Goal: Information Seeking & Learning: Find contact information

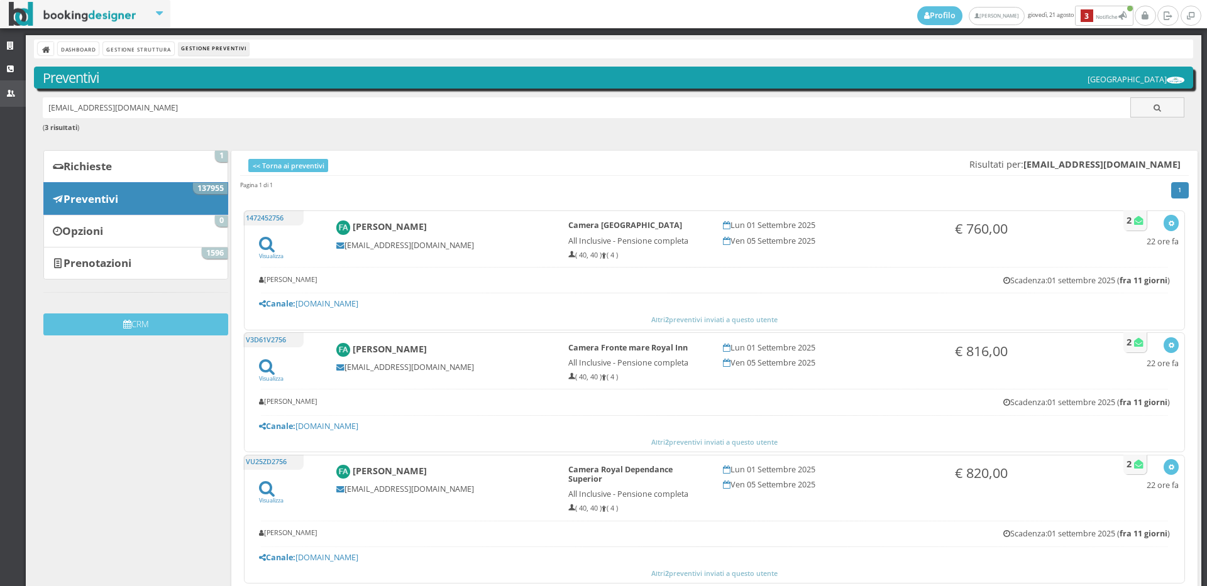
drag, startPoint x: 200, startPoint y: 106, endPoint x: 0, endPoint y: 106, distance: 200.5
click at [0, 106] on div "Strutture CRM Utenti Dashboard Gestione Struttura Gestione Preventivi Preventiv…" at bounding box center [603, 310] width 1207 height 551
paste input "[EMAIL_ADDRESS][DOMAIN_NAME]"
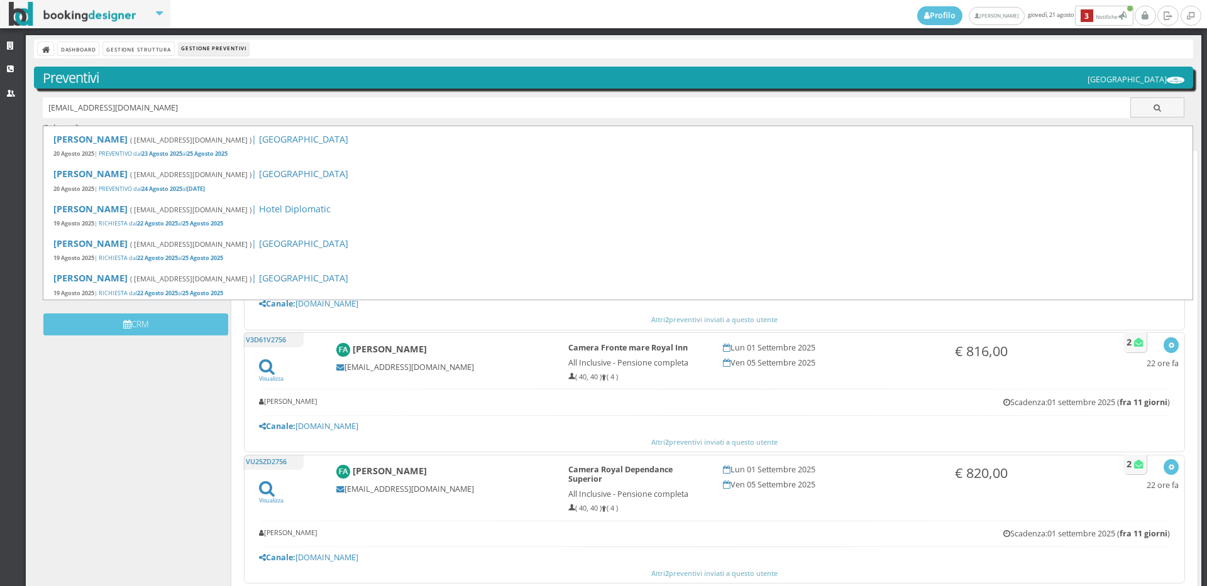
type input "alicereggiani.88@gmail.com"
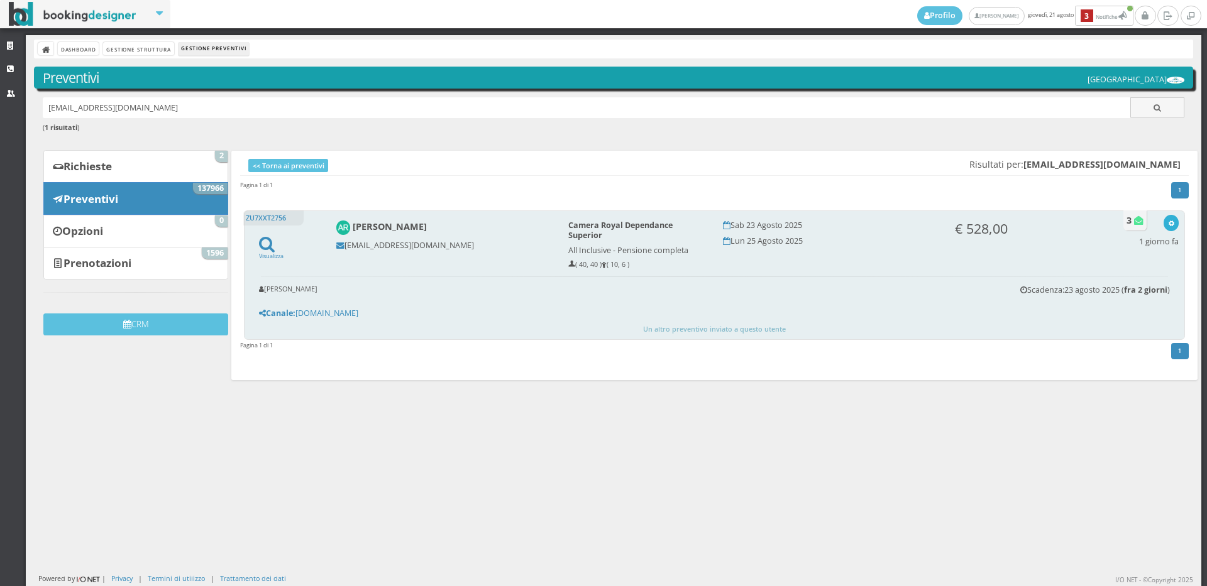
click at [1168, 222] on icon "button" at bounding box center [1171, 224] width 7 height 7
click at [1126, 279] on link "Visualizza sul sito" at bounding box center [1129, 284] width 98 height 14
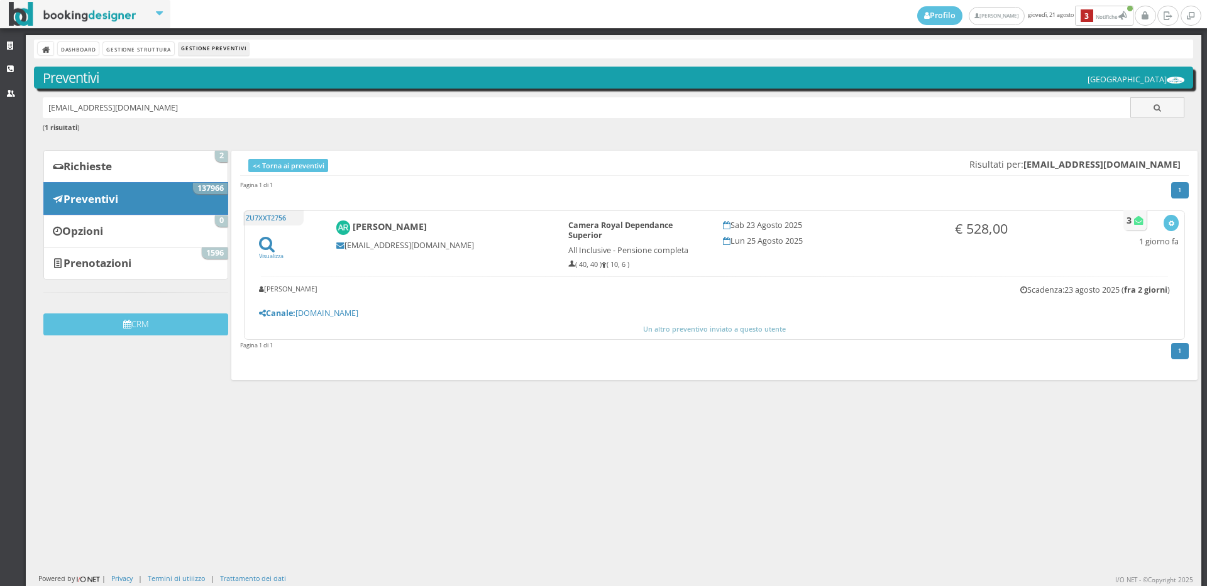
drag, startPoint x: 222, startPoint y: 112, endPoint x: 30, endPoint y: 104, distance: 192.5
click at [30, 104] on div "Dashboard Gestione Struttura Gestione Preventivi Preventivi Hotel Royal Inn ali…" at bounding box center [614, 310] width 1176 height 551
paste input "Voltanperla@libero.it"
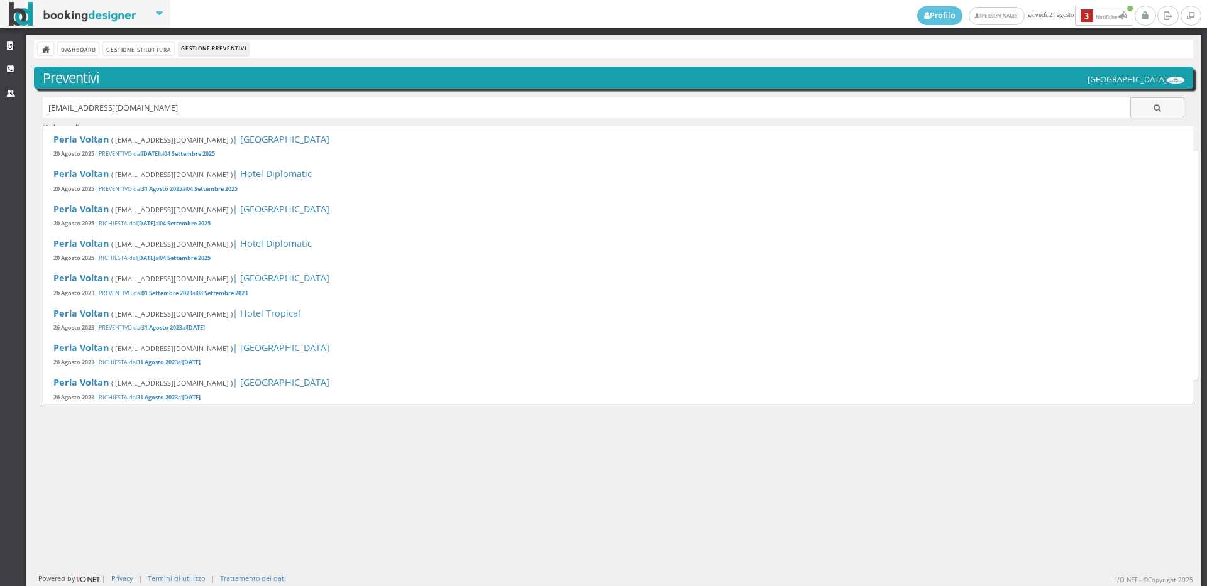
type input "Voltanperla@libero.it"
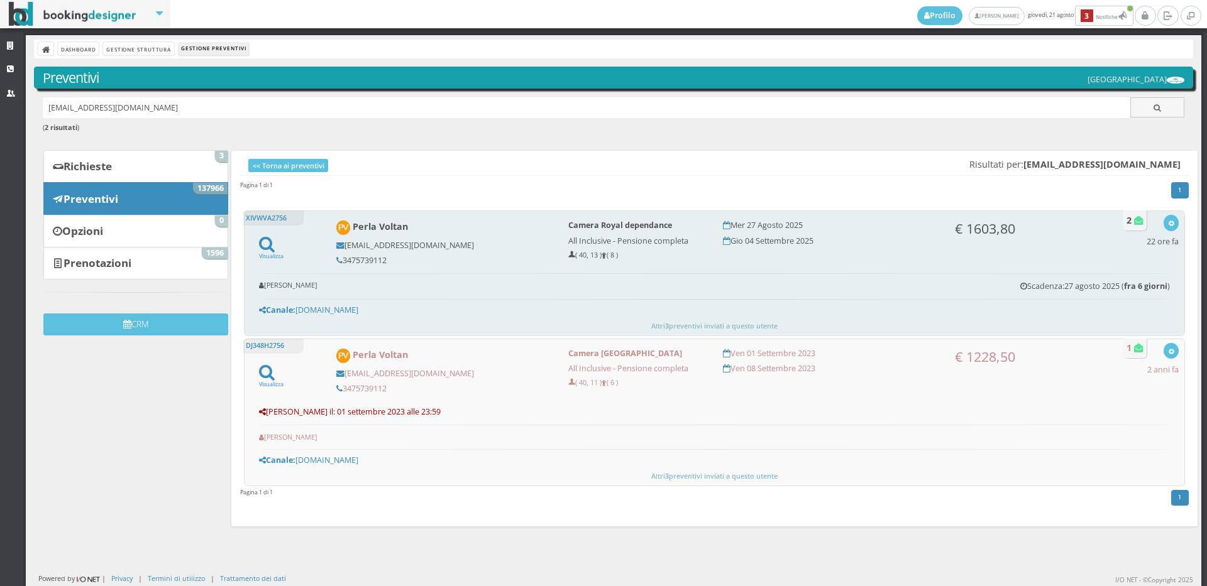
drag, startPoint x: 387, startPoint y: 260, endPoint x: 341, endPoint y: 261, distance: 45.9
click at [341, 261] on h5 "3475739112" at bounding box center [443, 260] width 215 height 9
copy h5 "3475739112"
click at [1163, 223] on button "button" at bounding box center [1170, 223] width 14 height 16
click at [1118, 287] on link "Visualizza sul sito" at bounding box center [1129, 284] width 98 height 14
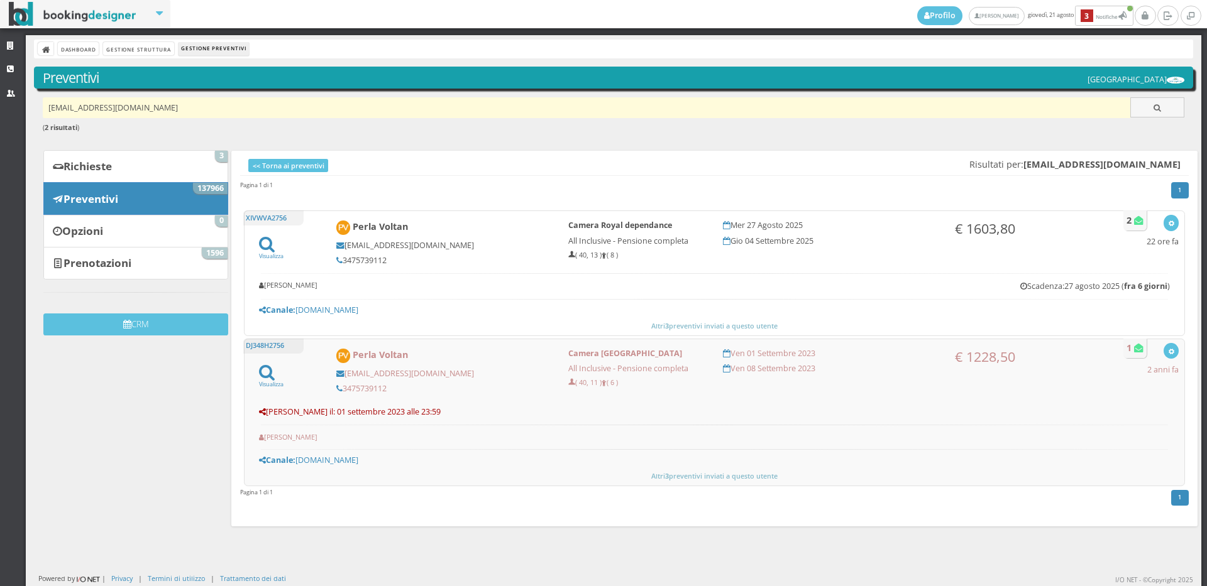
click at [186, 110] on input "Voltanperla@libero.it" at bounding box center [587, 107] width 1088 height 21
type input "itVoltanperla@libero."
click at [129, 109] on input "itVoltanperla@libero." at bounding box center [587, 107] width 1088 height 21
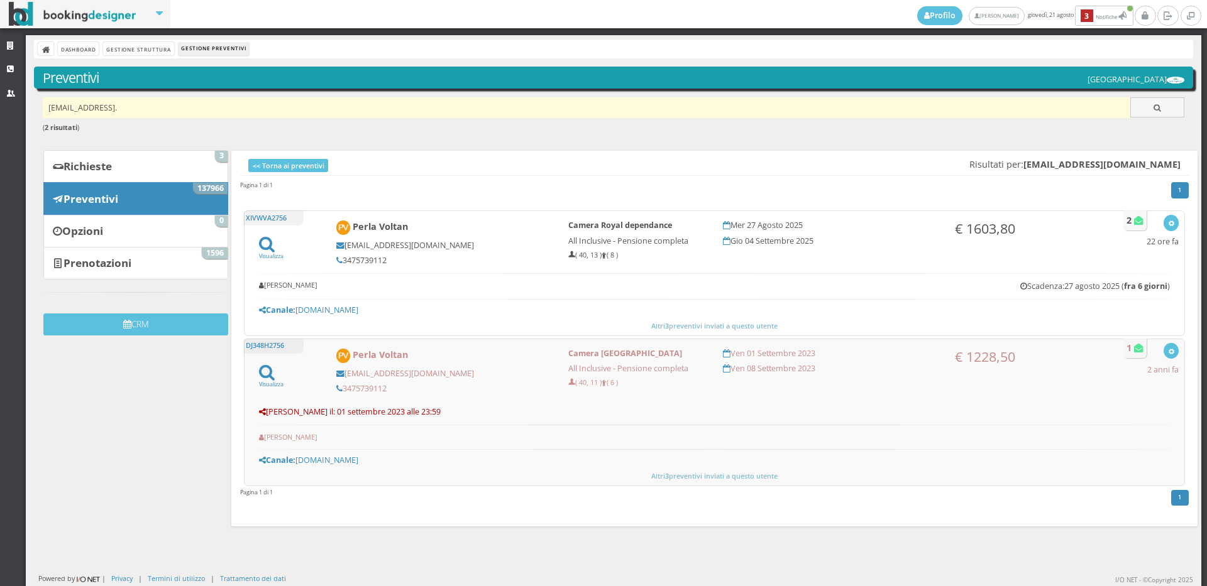
click at [129, 109] on input "itVoltanperla@libero." at bounding box center [587, 107] width 1088 height 21
paste input "danielacela82@gmail.com"
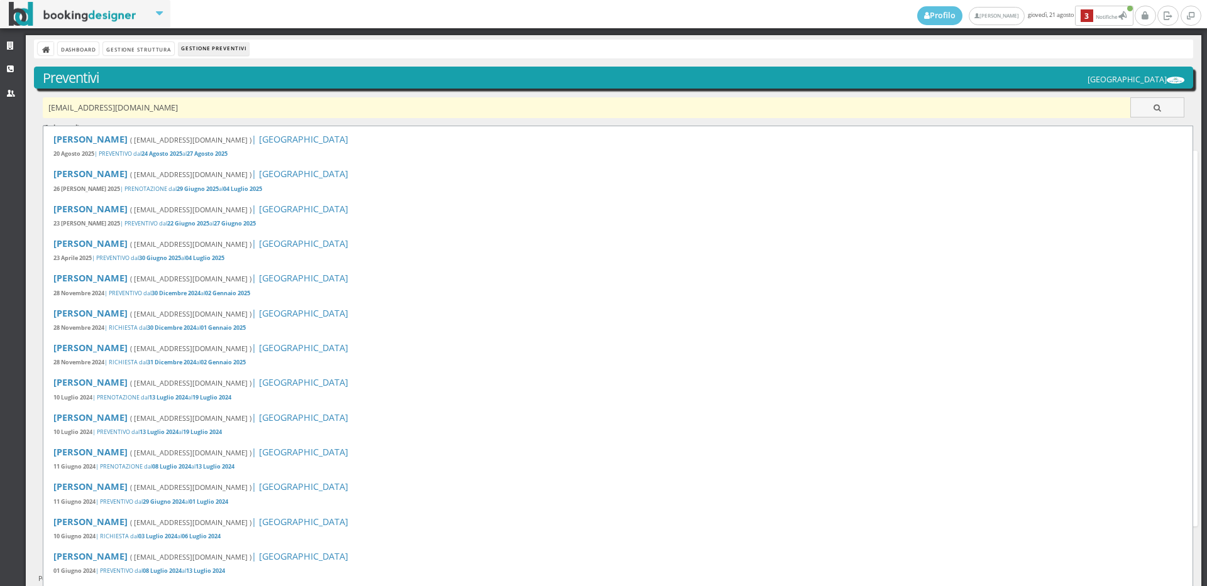
type input "danielacela82@gmail.com"
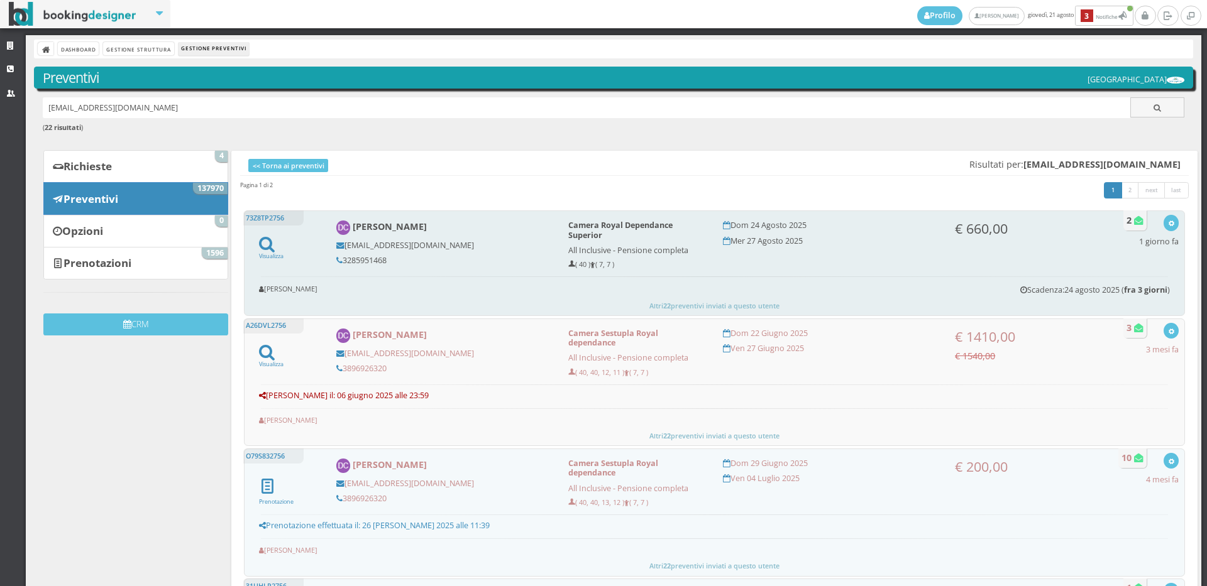
drag, startPoint x: 388, startPoint y: 260, endPoint x: 343, endPoint y: 255, distance: 46.2
click at [343, 256] on h5 "3285951468" at bounding box center [443, 260] width 215 height 9
copy h5 "3285951468"
click at [1166, 224] on button "button" at bounding box center [1170, 223] width 14 height 16
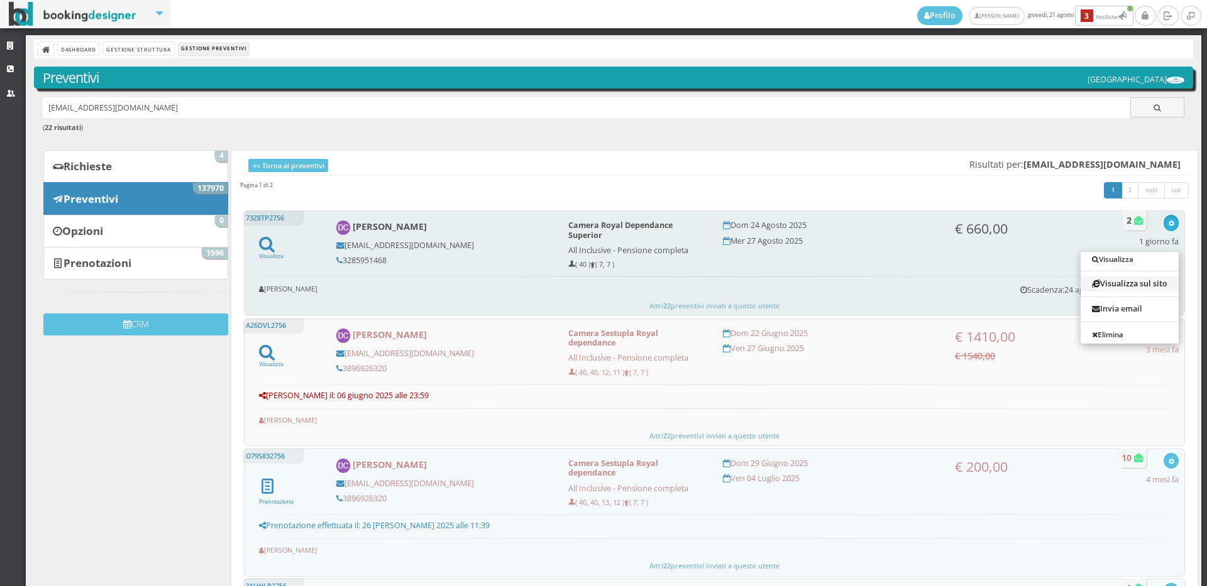
click at [1106, 284] on link "Visualizza sul sito" at bounding box center [1129, 284] width 98 height 14
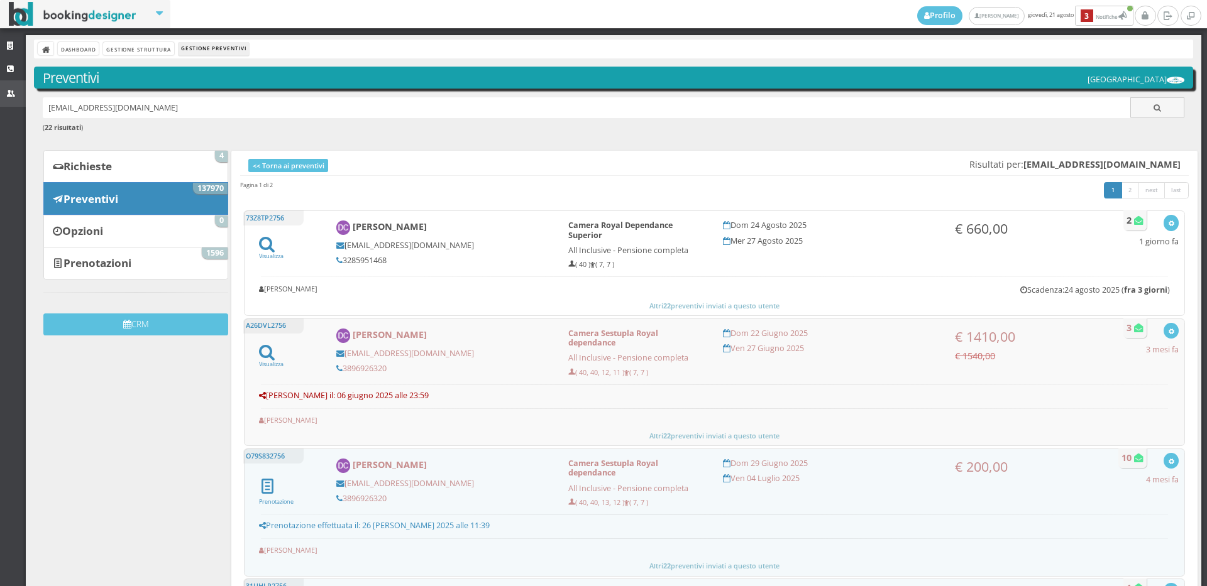
drag, startPoint x: 219, startPoint y: 112, endPoint x: 19, endPoint y: 105, distance: 200.0
click at [19, 105] on div "Strutture CRM Utenti Dashboard Gestione Struttura Gestione Preventivi Preventiv…" at bounding box center [603, 310] width 1207 height 551
paste input "lauragogna01@gmail.com"
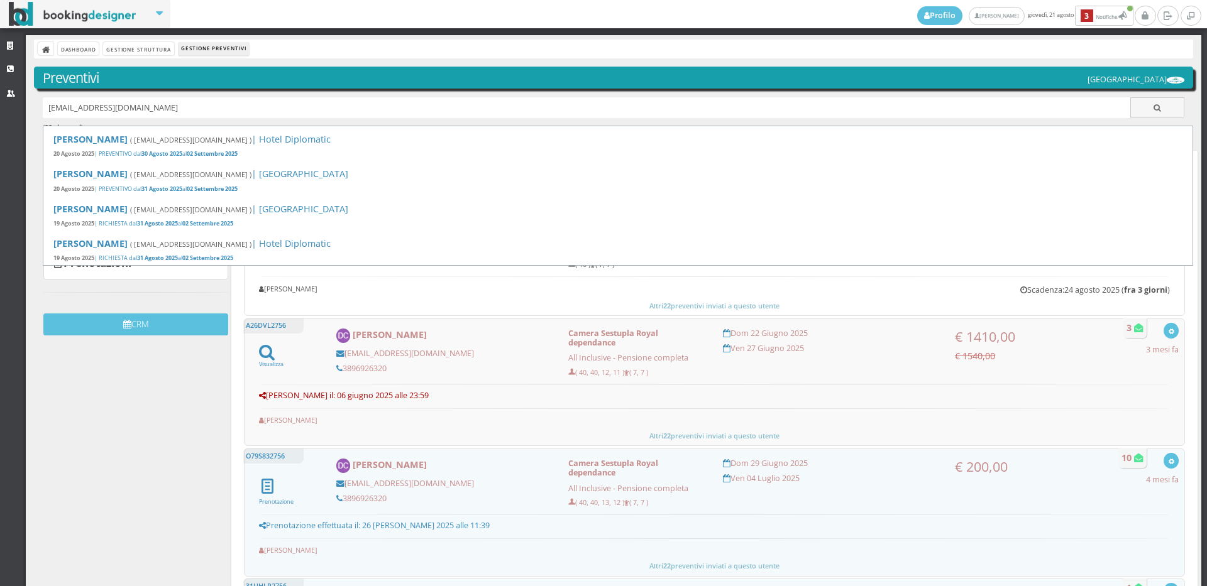
type input "lauragogna01@gmail.com"
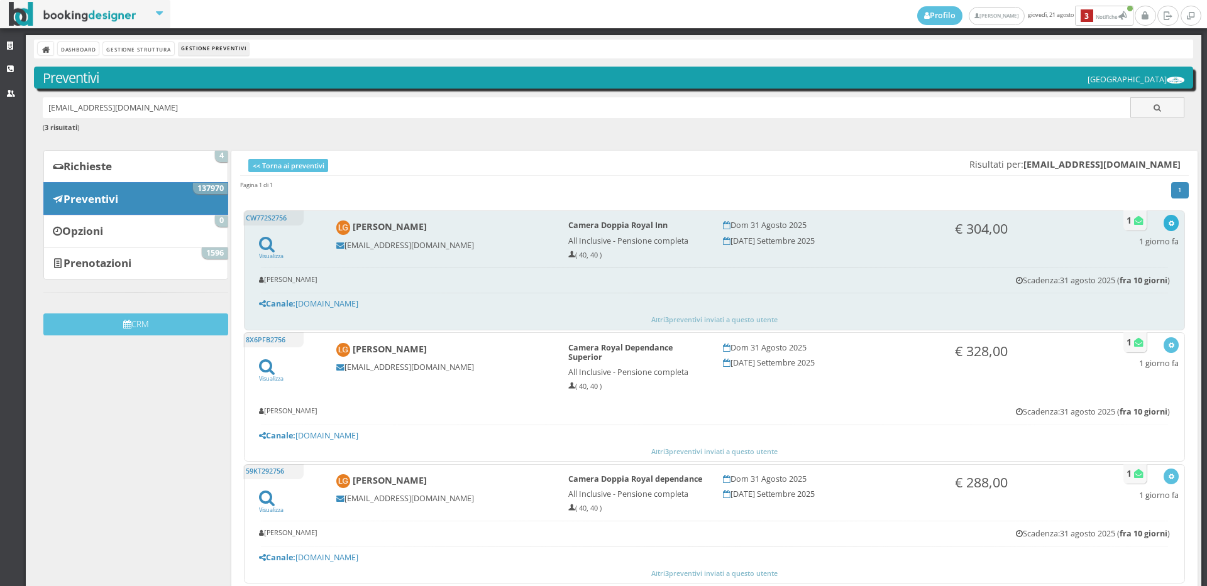
click at [1167, 222] on button "button" at bounding box center [1170, 223] width 14 height 16
click at [1108, 281] on link "Visualizza sul sito" at bounding box center [1129, 284] width 98 height 14
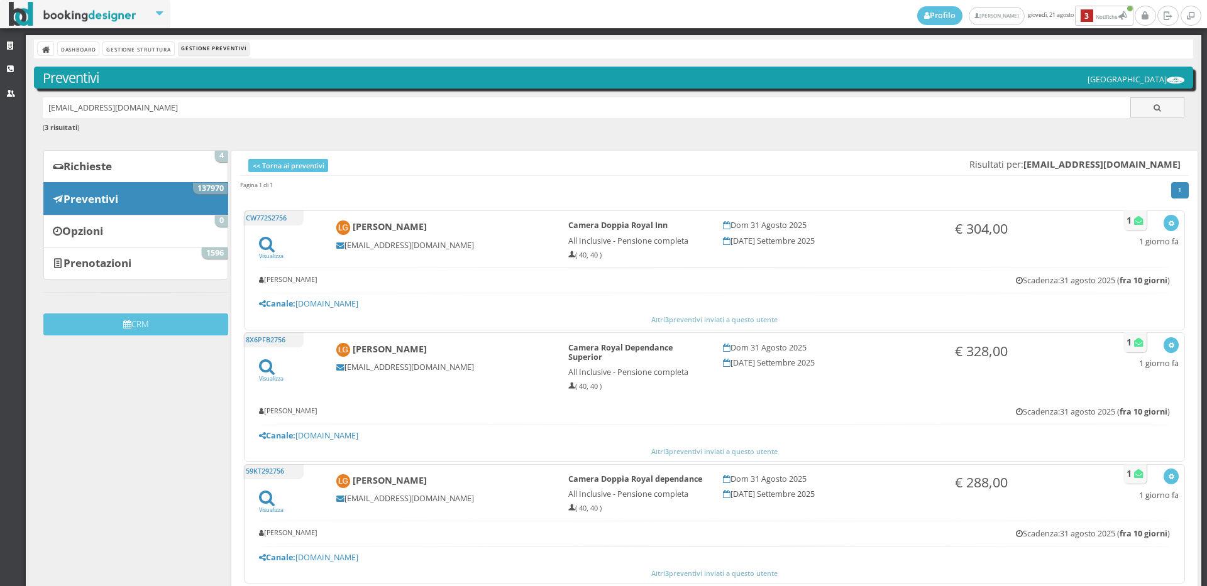
drag, startPoint x: 174, startPoint y: 109, endPoint x: 28, endPoint y: 104, distance: 145.9
click at [28, 104] on div "Dashboard Gestione Struttura Gestione Preventivi Preventivi [GEOGRAPHIC_DATA] […" at bounding box center [614, 336] width 1176 height 602
paste input "[EMAIL_ADDRESS][DOMAIN_NAME]"
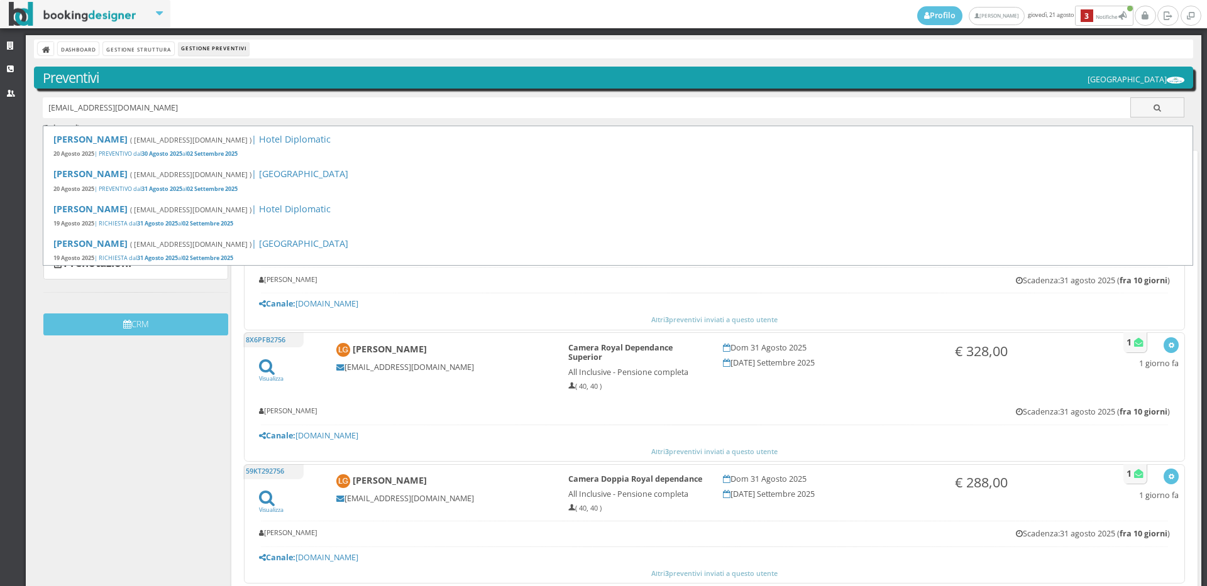
type input "[EMAIL_ADDRESS][DOMAIN_NAME]"
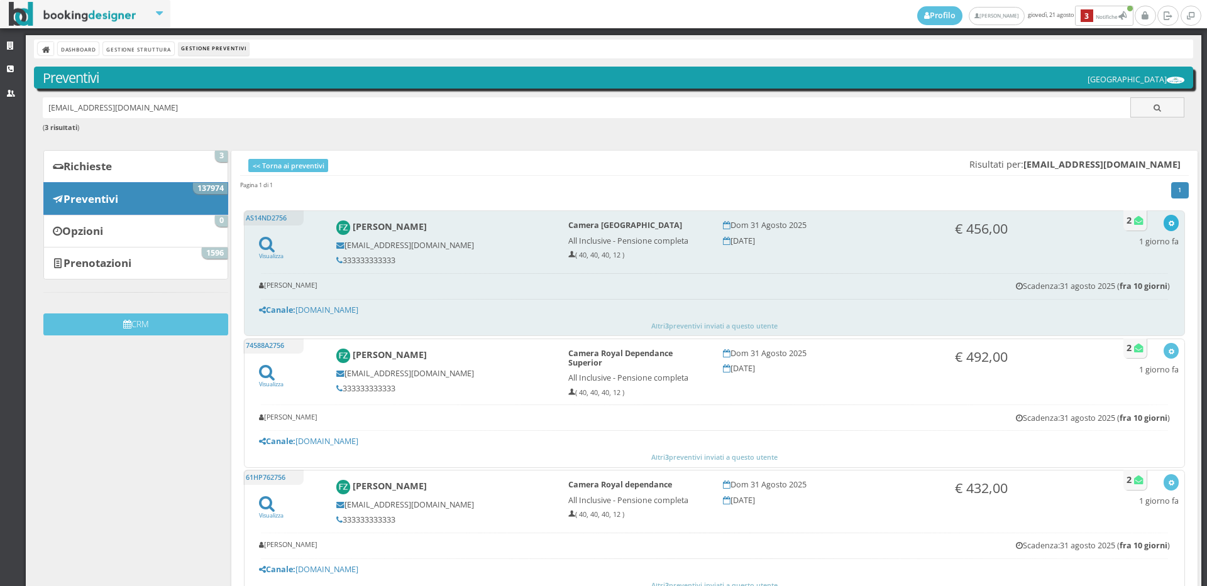
click at [1168, 224] on icon "button" at bounding box center [1171, 224] width 7 height 7
click at [1124, 283] on link "Visualizza sul sito" at bounding box center [1129, 284] width 98 height 14
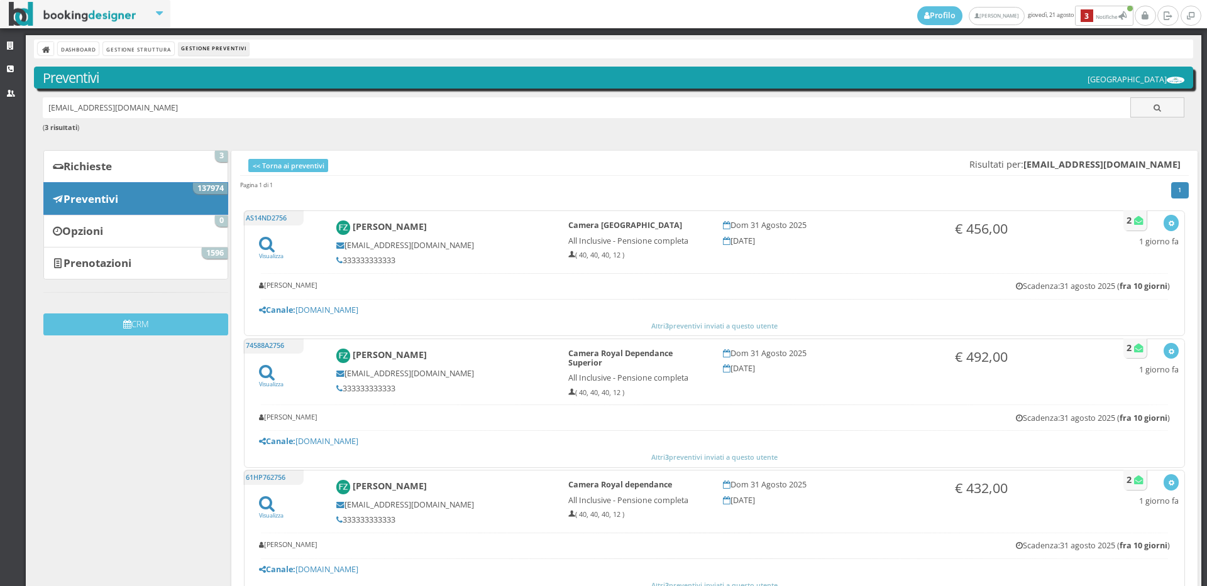
drag, startPoint x: 189, startPoint y: 109, endPoint x: 0, endPoint y: 109, distance: 189.2
click at [0, 109] on div "Strutture CRM Utenti Dashboard Gestione Struttura Gestione Preventivi Preventiv…" at bounding box center [603, 310] width 1207 height 551
paste input "kalkappa93@hotmail.it"
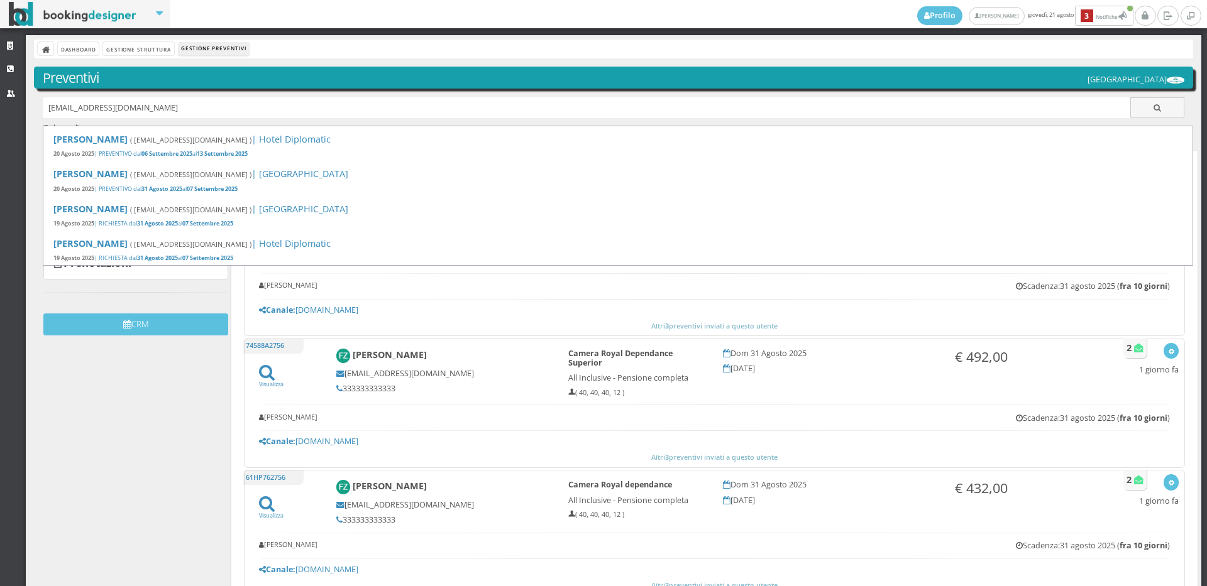
type input "kalkappa93@hotmail.it"
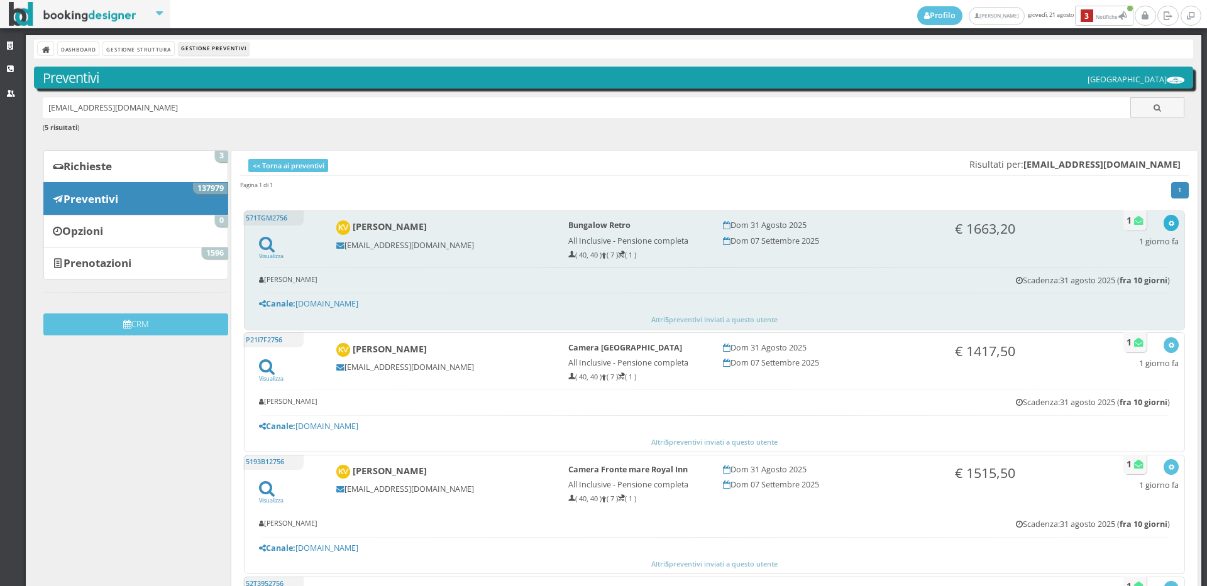
click at [1168, 226] on icon "button" at bounding box center [1171, 224] width 7 height 7
click at [1111, 278] on link "Visualizza sul sito" at bounding box center [1129, 284] width 98 height 14
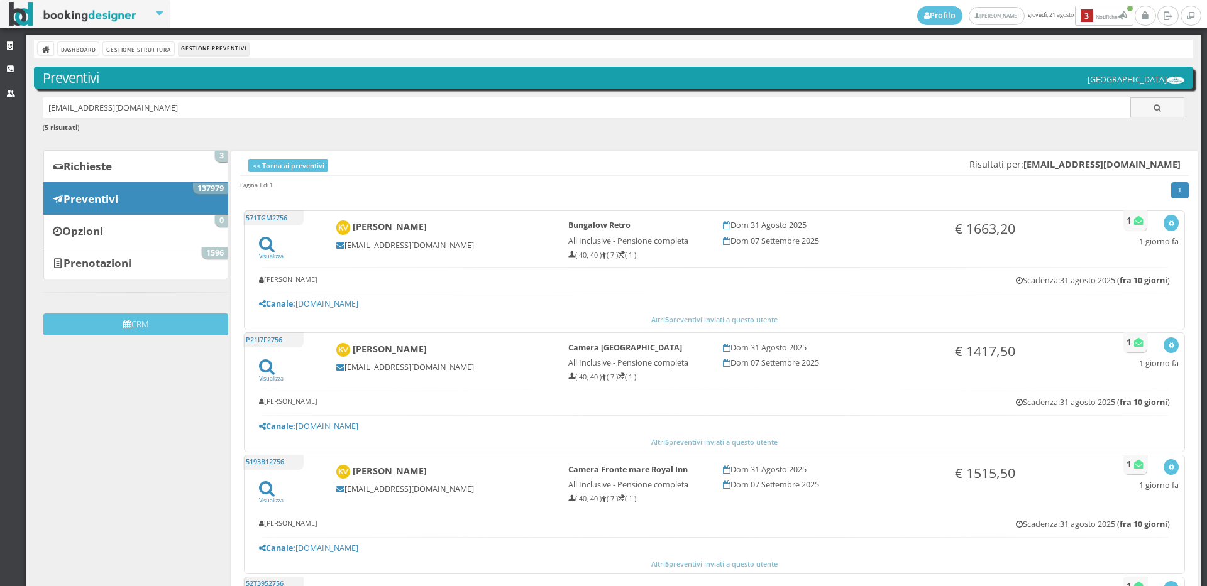
drag, startPoint x: 167, startPoint y: 111, endPoint x: 21, endPoint y: 109, distance: 146.5
click at [21, 109] on div "Strutture CRM Utenti Dashboard Gestione Struttura Gestione Preventivi Preventiv…" at bounding box center [603, 310] width 1207 height 551
paste input "[EMAIL_ADDRESS][DOMAIN_NAME]"
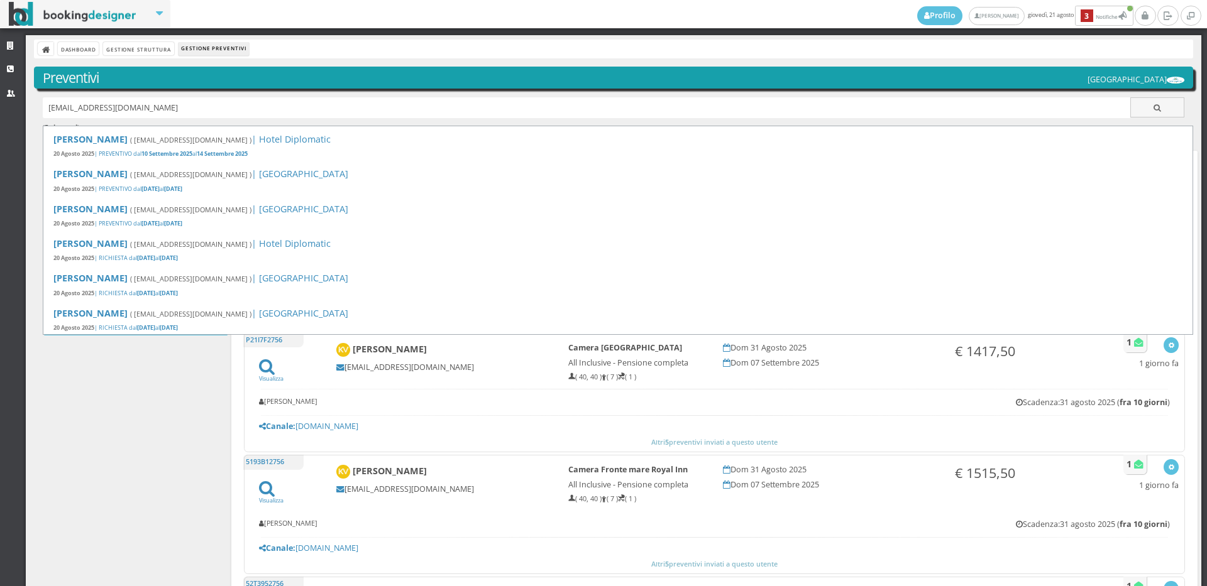
type input "[EMAIL_ADDRESS][DOMAIN_NAME]"
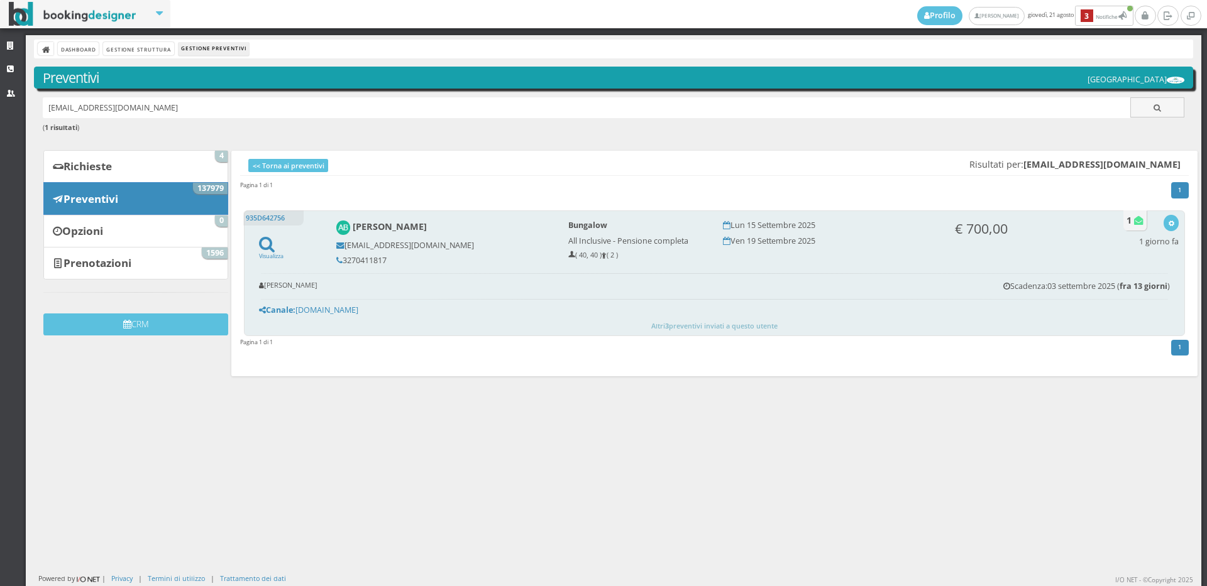
drag, startPoint x: 394, startPoint y: 261, endPoint x: 331, endPoint y: 261, distance: 62.9
click at [331, 261] on div "[PERSON_NAME] [EMAIL_ADDRESS][DOMAIN_NAME] 3270411817" at bounding box center [443, 243] width 232 height 56
copy h5 "3270411817"
click at [1166, 223] on button "button" at bounding box center [1170, 223] width 14 height 16
click at [1137, 286] on link "Visualizza sul sito" at bounding box center [1129, 284] width 98 height 14
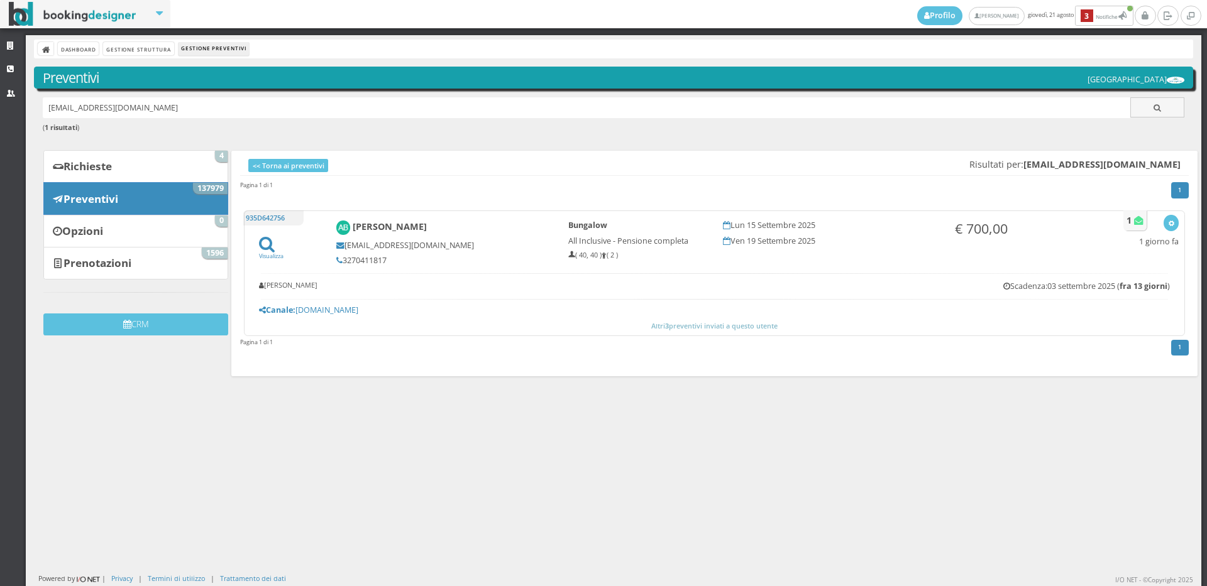
drag, startPoint x: 209, startPoint y: 112, endPoint x: 0, endPoint y: 107, distance: 208.7
click at [0, 107] on div "Strutture CRM Utenti Dashboard Gestione Struttura Gestione Preventivi Preventiv…" at bounding box center [603, 310] width 1207 height 551
paste input "[EMAIL_ADDRESS][DOMAIN_NAME]"
type input "[EMAIL_ADDRESS][DOMAIN_NAME]"
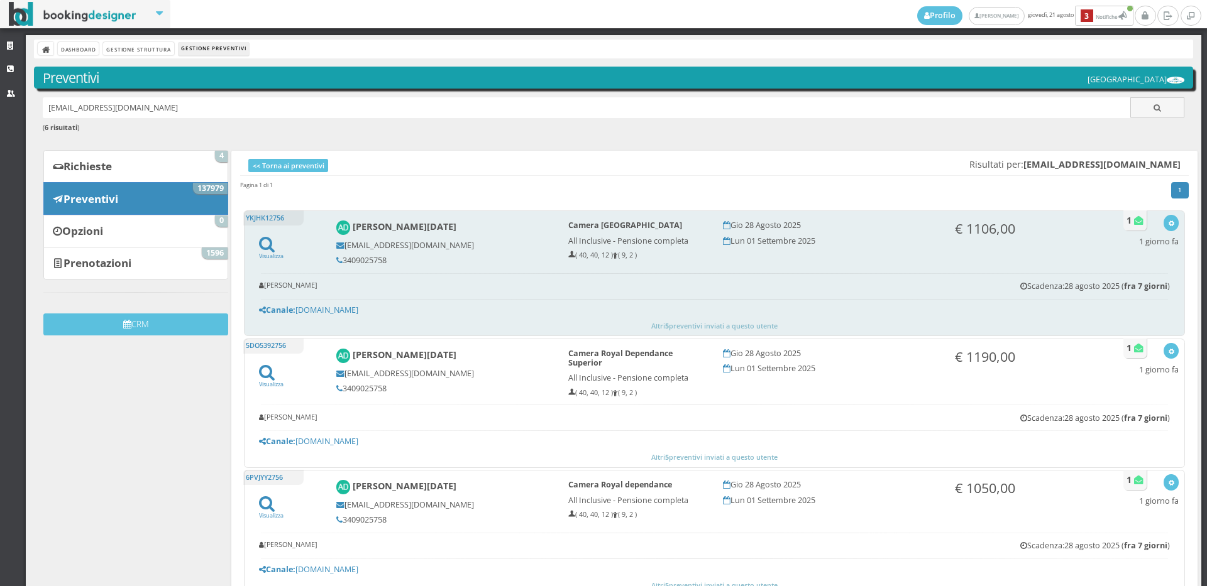
drag, startPoint x: 387, startPoint y: 257, endPoint x: 341, endPoint y: 260, distance: 45.3
click at [341, 260] on h5 "3409025758" at bounding box center [443, 260] width 215 height 9
copy h5 "3409025758"
click at [1168, 224] on icon "button" at bounding box center [1171, 224] width 7 height 7
click at [1131, 286] on link "Visualizza sul sito" at bounding box center [1129, 284] width 98 height 14
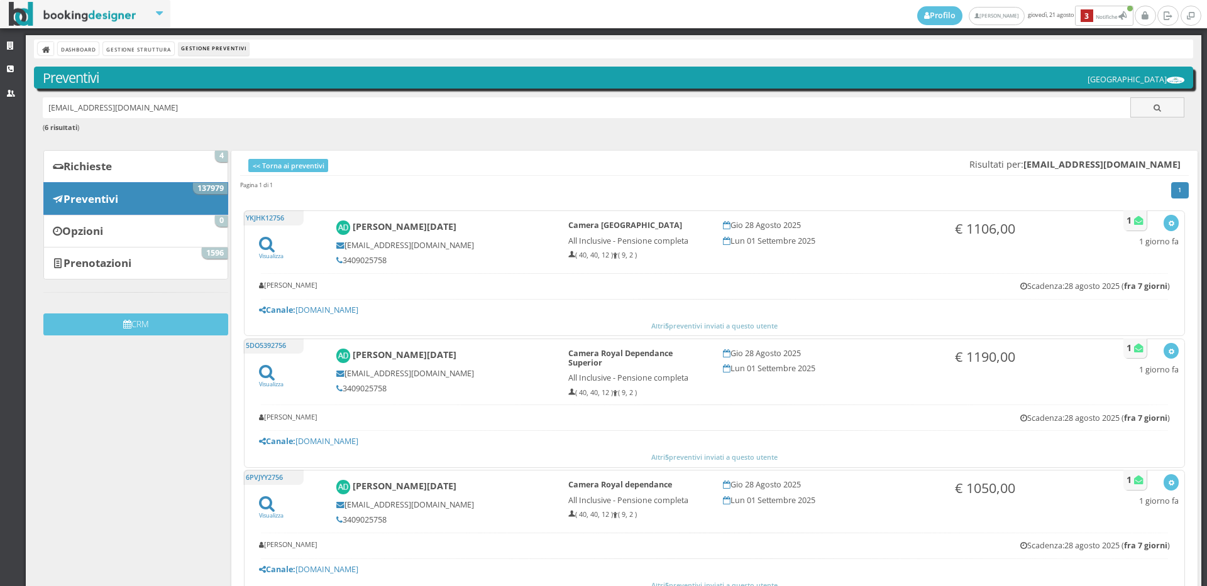
drag, startPoint x: 185, startPoint y: 110, endPoint x: 25, endPoint y: 112, distance: 160.9
click at [25, 112] on div "Strutture CRM Utenti Dashboard Gestione Struttura Gestione Preventivi Preventiv…" at bounding box center [603, 310] width 1207 height 551
paste input "[PERSON_NAME][EMAIL_ADDRESS][DOMAIN_NAME]"
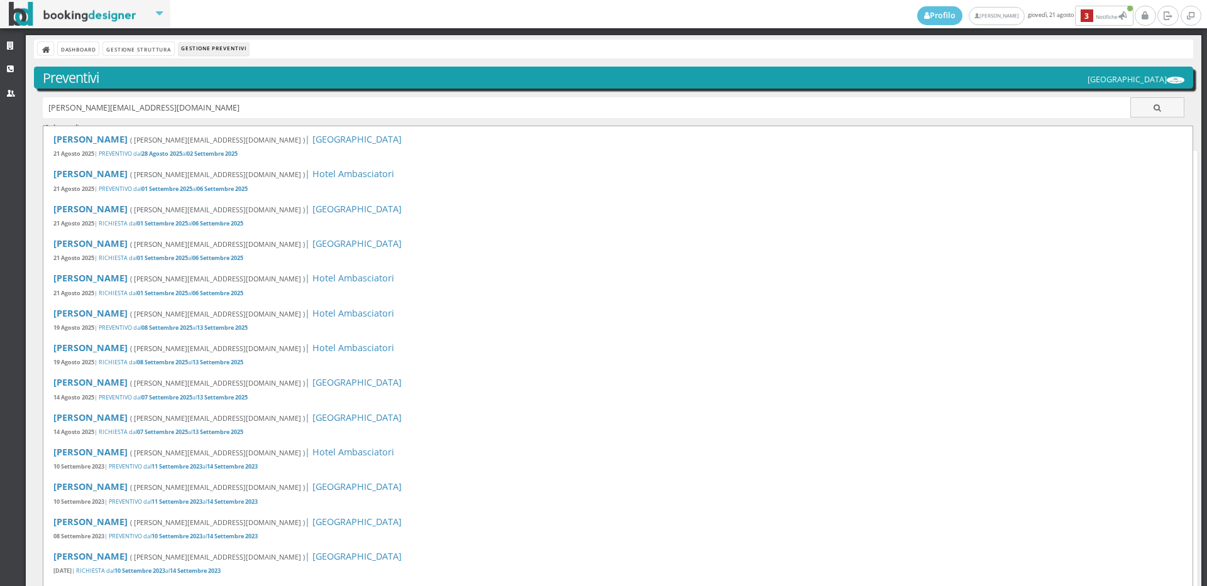
type input "[PERSON_NAME][EMAIL_ADDRESS][DOMAIN_NAME]"
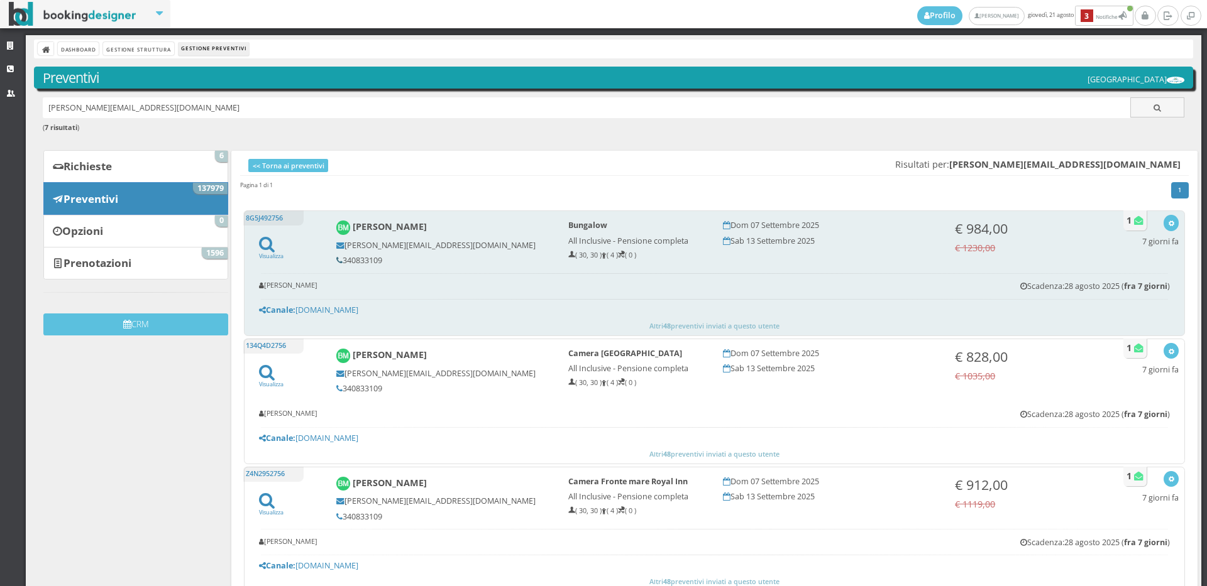
drag, startPoint x: 382, startPoint y: 257, endPoint x: 339, endPoint y: 259, distance: 42.2
click at [339, 259] on h5 "340833109" at bounding box center [443, 260] width 215 height 9
copy h5 "340833109"
click at [1168, 225] on icon "button" at bounding box center [1171, 224] width 7 height 7
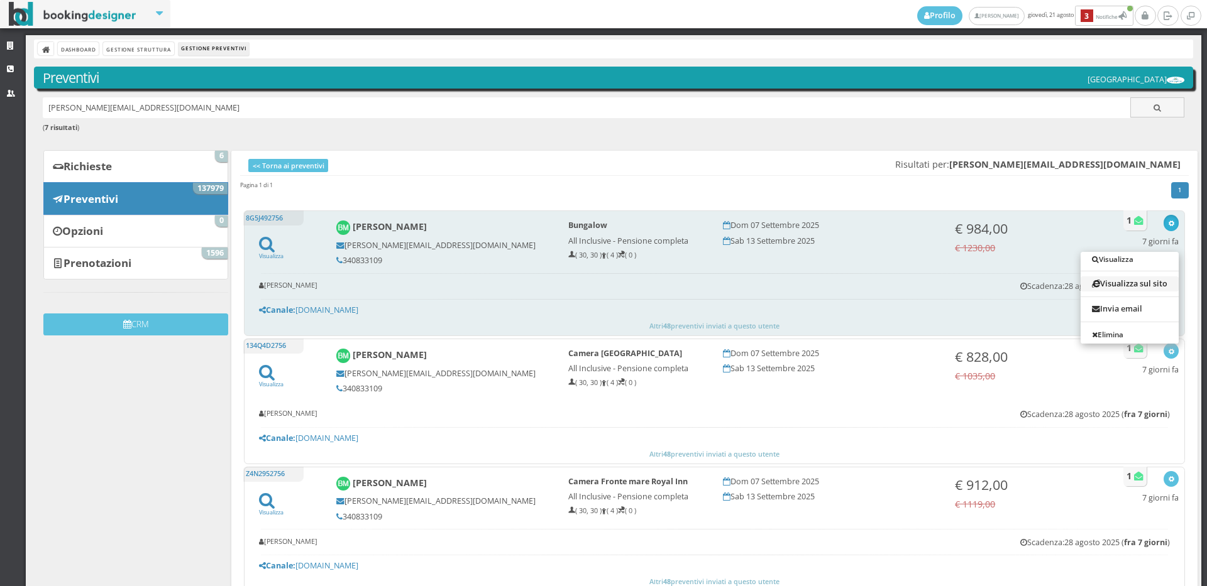
click at [1124, 282] on link "Visualizza sul sito" at bounding box center [1129, 284] width 98 height 14
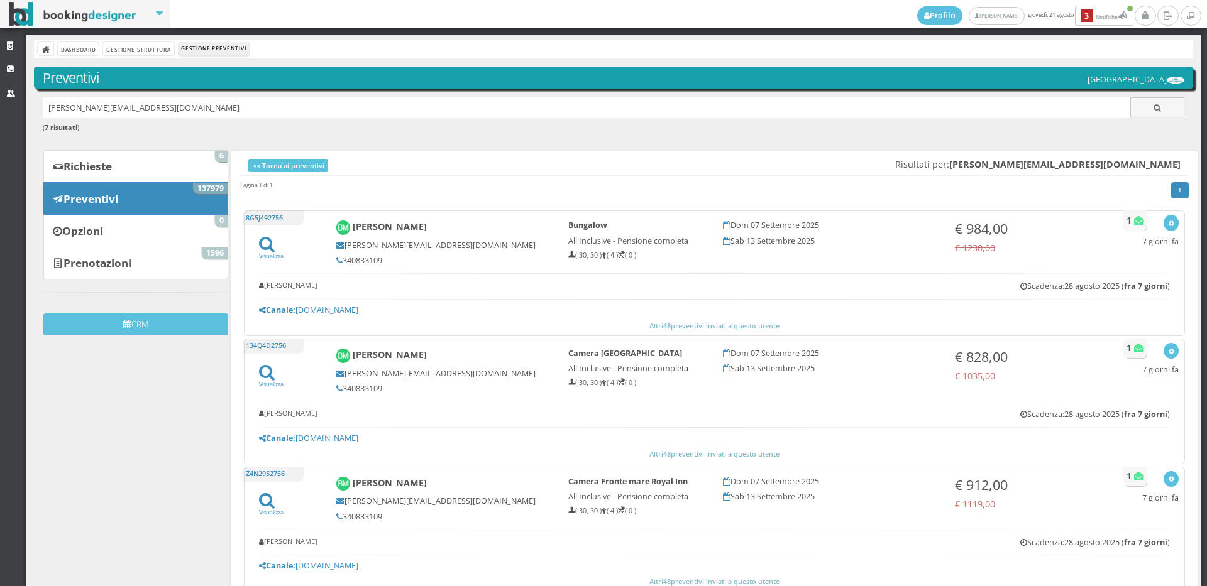
drag, startPoint x: 182, startPoint y: 103, endPoint x: 0, endPoint y: 131, distance: 184.4
click at [0, 131] on div "Strutture CRM Utenti Dashboard Gestione Struttura Gestione Preventivi Preventiv…" at bounding box center [603, 310] width 1207 height 551
paste input "fabry.rota66@gmail.com"
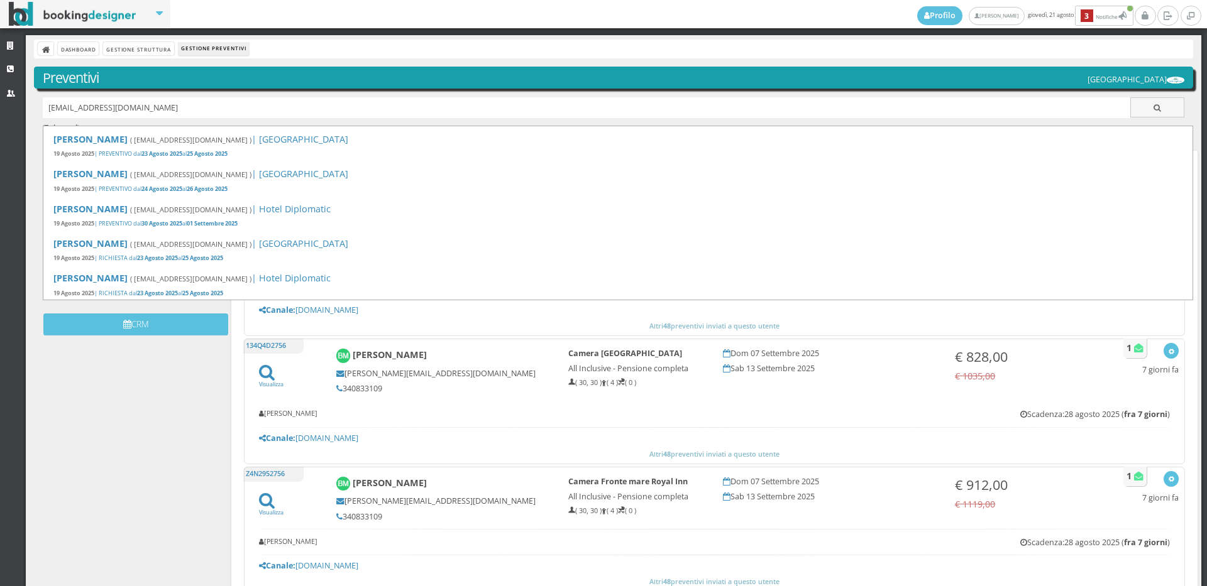
type input "fabry.rota66@gmail.com"
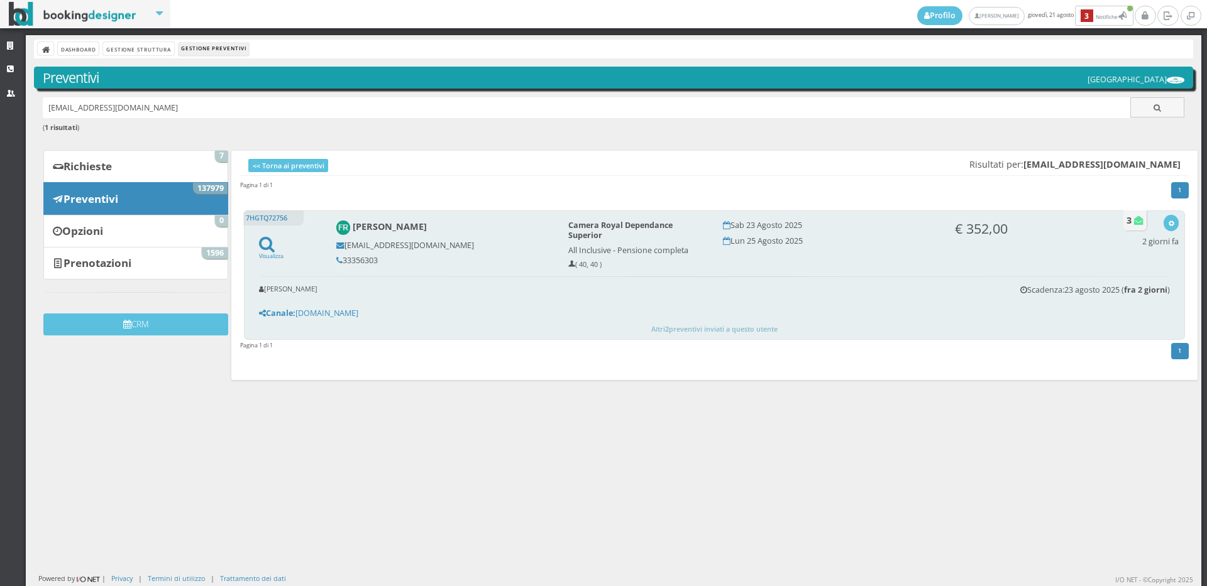
drag, startPoint x: 378, startPoint y: 261, endPoint x: 393, endPoint y: 260, distance: 14.5
click at [393, 260] on h5 "33356303" at bounding box center [443, 260] width 215 height 9
click at [1165, 221] on button "button" at bounding box center [1170, 223] width 14 height 16
click at [1097, 284] on link "Visualizza sul sito" at bounding box center [1129, 284] width 98 height 14
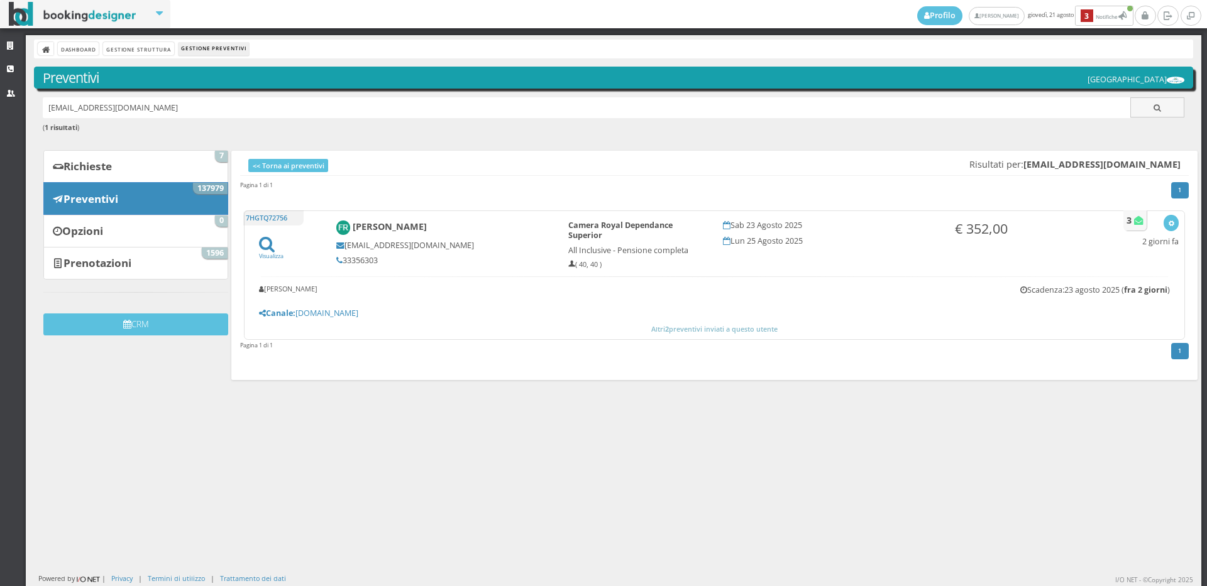
drag, startPoint x: 179, startPoint y: 106, endPoint x: 5, endPoint y: 124, distance: 175.1
click at [5, 124] on div "Strutture CRM Utenti Dashboard Gestione Struttura Gestione Preventivi Preventiv…" at bounding box center [603, 310] width 1207 height 551
paste input "[EMAIL_ADDRESS][DOMAIN_NAME]"
type input "[EMAIL_ADDRESS][DOMAIN_NAME]"
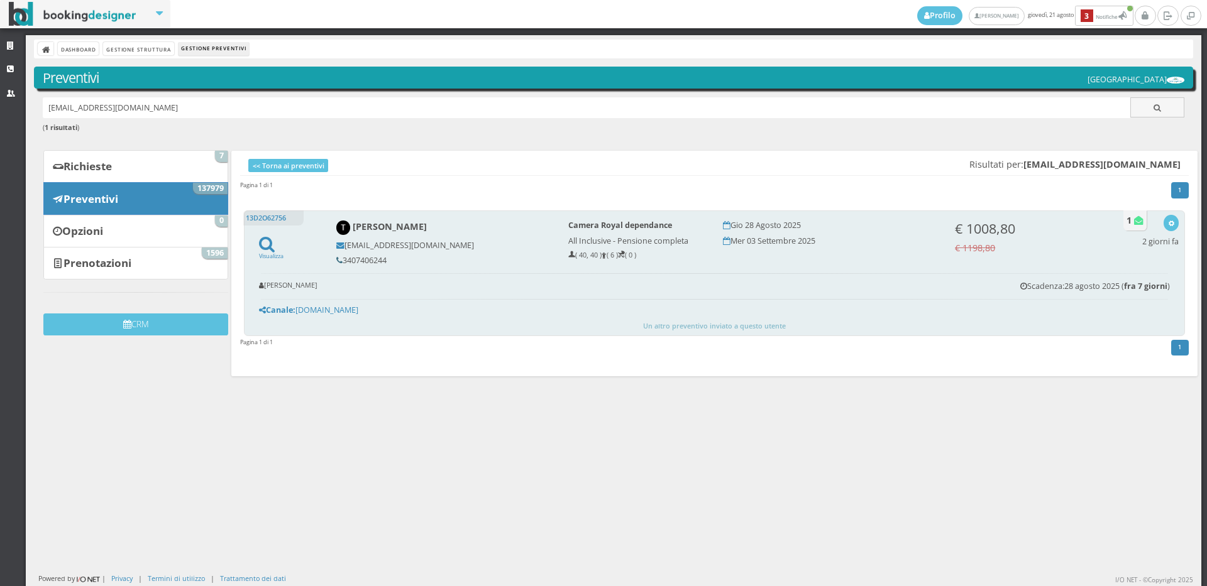
drag, startPoint x: 392, startPoint y: 257, endPoint x: 337, endPoint y: 259, distance: 54.7
click at [337, 259] on h5 "3407406244" at bounding box center [443, 260] width 215 height 9
copy h5 "3407406244"
click at [1168, 221] on icon "button" at bounding box center [1171, 224] width 7 height 7
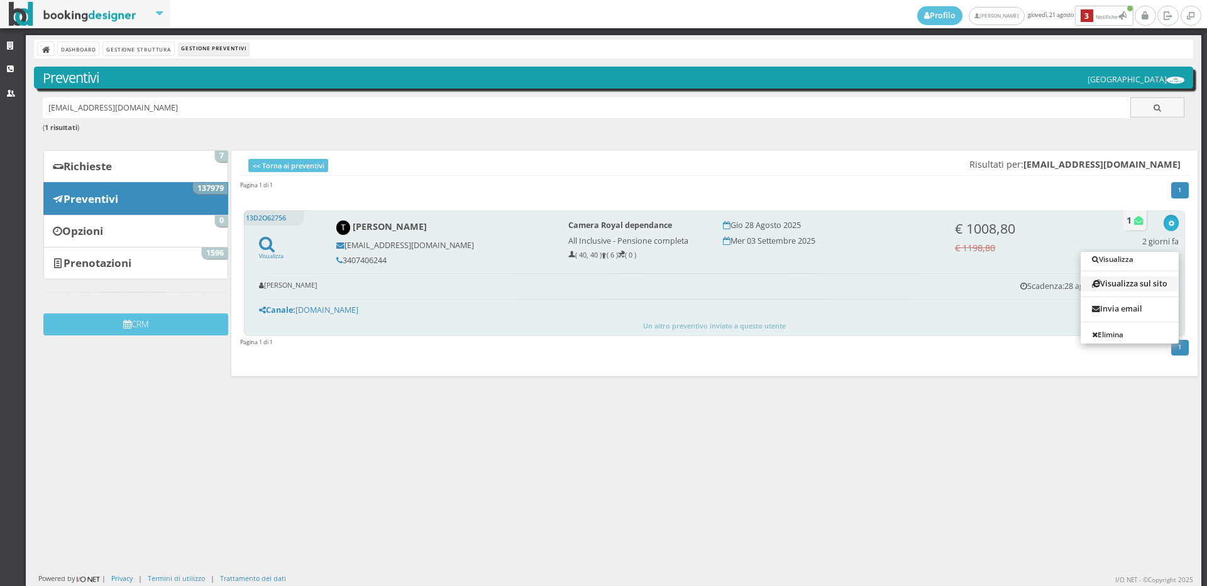
click at [1127, 285] on link "Visualizza sul sito" at bounding box center [1129, 284] width 98 height 14
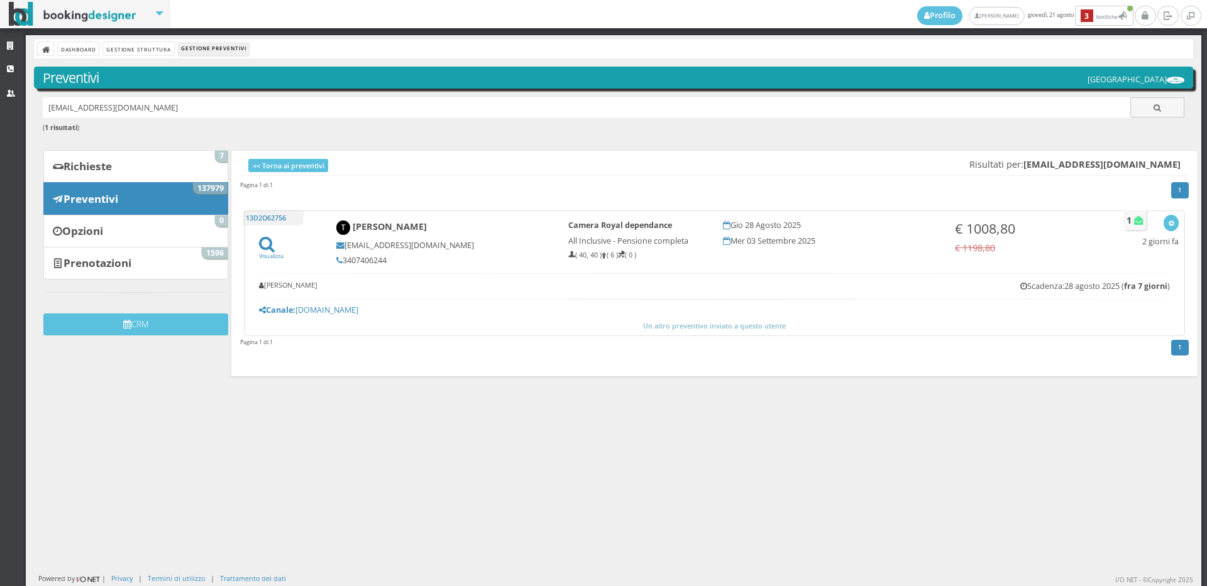
drag, startPoint x: 137, startPoint y: 102, endPoint x: 0, endPoint y: 125, distance: 138.9
click at [0, 125] on div "Strutture CRM Utenti Dashboard Gestione Struttura Gestione Preventivi Preventiv…" at bounding box center [603, 310] width 1207 height 551
paste input "[EMAIL_ADDRESS][DOMAIN_NAME]"
type input "[EMAIL_ADDRESS][DOMAIN_NAME]"
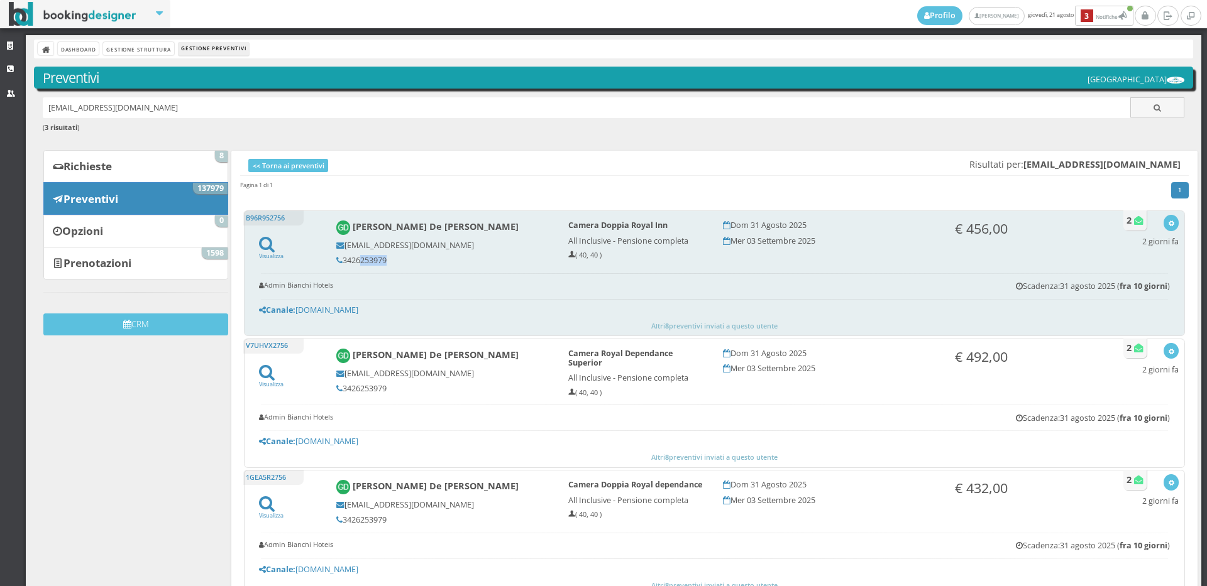
drag, startPoint x: 383, startPoint y: 260, endPoint x: 354, endPoint y: 261, distance: 28.9
click at [354, 261] on h5 "3426253979" at bounding box center [443, 260] width 215 height 9
click at [396, 261] on h5 "3426253979" at bounding box center [443, 260] width 215 height 9
drag, startPoint x: 396, startPoint y: 261, endPoint x: 357, endPoint y: 261, distance: 39.0
click at [357, 261] on h5 "3426253979" at bounding box center [443, 260] width 215 height 9
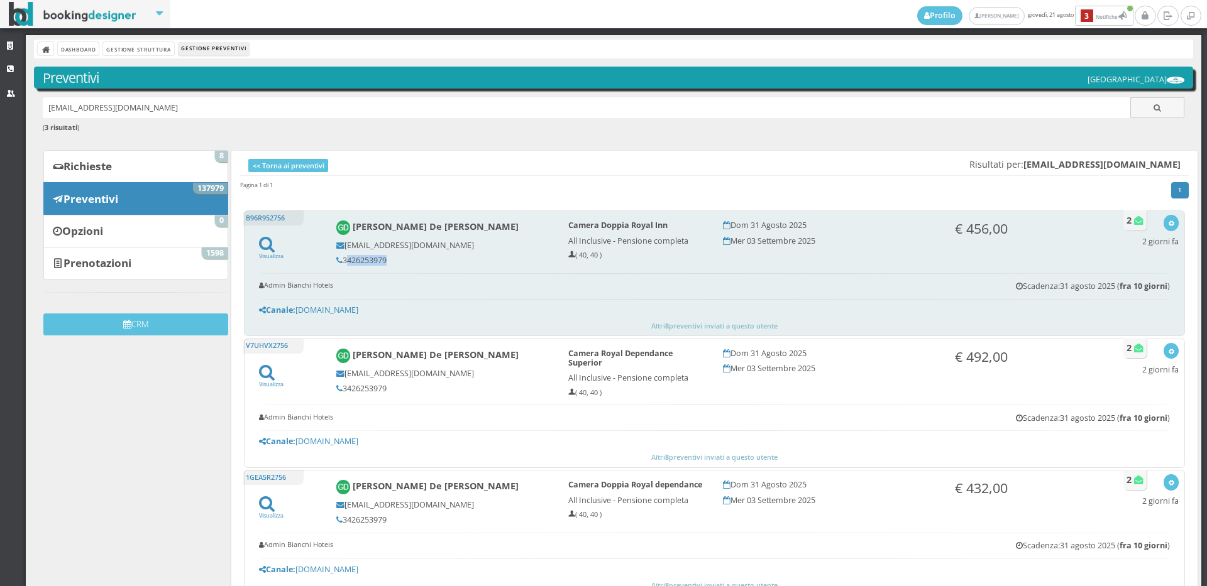
copy div "3426253979"
click at [1151, 216] on div "Visualizza Visualizza sul sito Invia email Elimina [DATE]" at bounding box center [1160, 233] width 36 height 37
click at [1168, 222] on icon "button" at bounding box center [1171, 224] width 7 height 7
click at [1131, 278] on link "Visualizza sul sito" at bounding box center [1129, 284] width 98 height 14
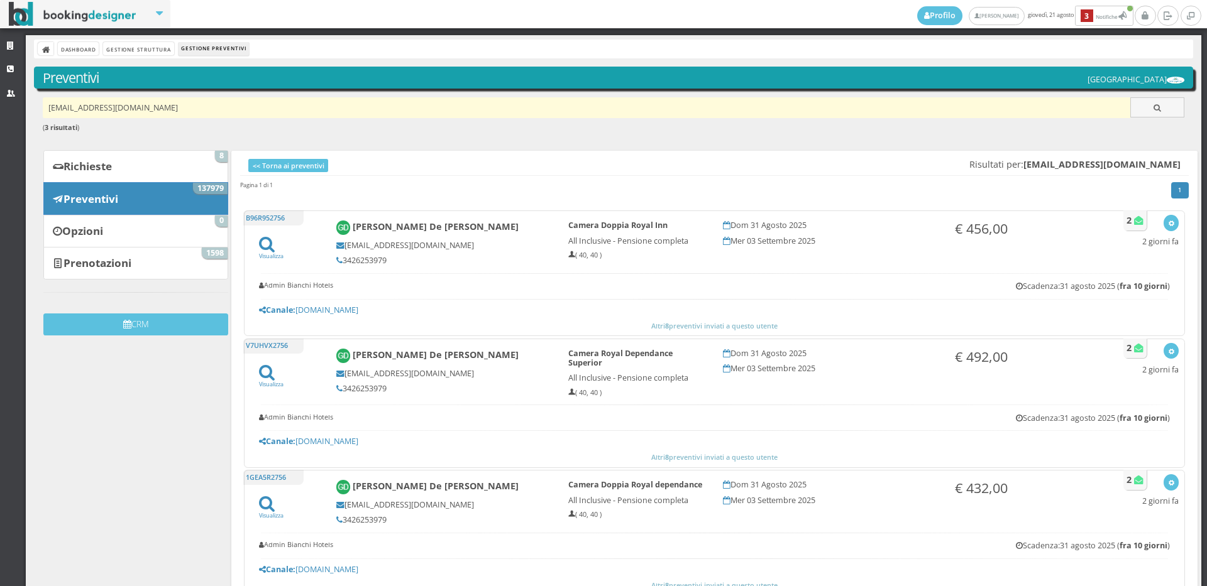
drag, startPoint x: 226, startPoint y: 96, endPoint x: 162, endPoint y: 111, distance: 66.0
click at [162, 111] on div "Dashboard Gestione Struttura Gestione Preventivi Preventivi [GEOGRAPHIC_DATA] […" at bounding box center [614, 342] width 1176 height 614
click at [180, 105] on input "[EMAIL_ADDRESS][DOMAIN_NAME]" at bounding box center [587, 107] width 1088 height 21
drag, startPoint x: 180, startPoint y: 105, endPoint x: 79, endPoint y: 116, distance: 101.8
click at [79, 116] on input "[EMAIL_ADDRESS][DOMAIN_NAME]" at bounding box center [587, 107] width 1088 height 21
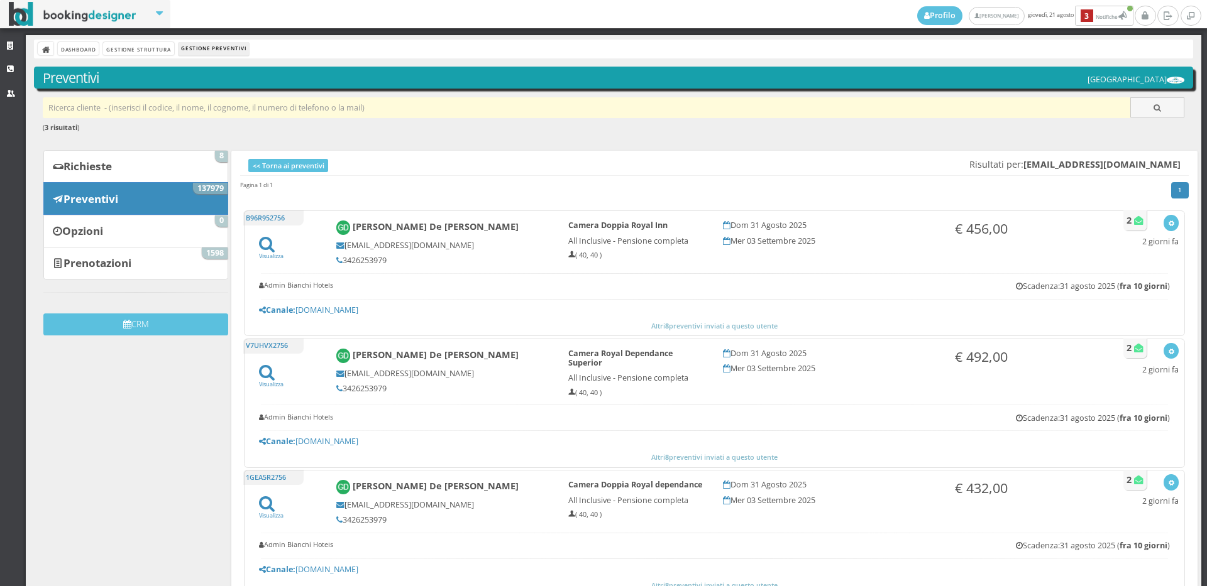
paste input "[EMAIL_ADDRESS][DOMAIN_NAME]"
type input "[EMAIL_ADDRESS][DOMAIN_NAME]"
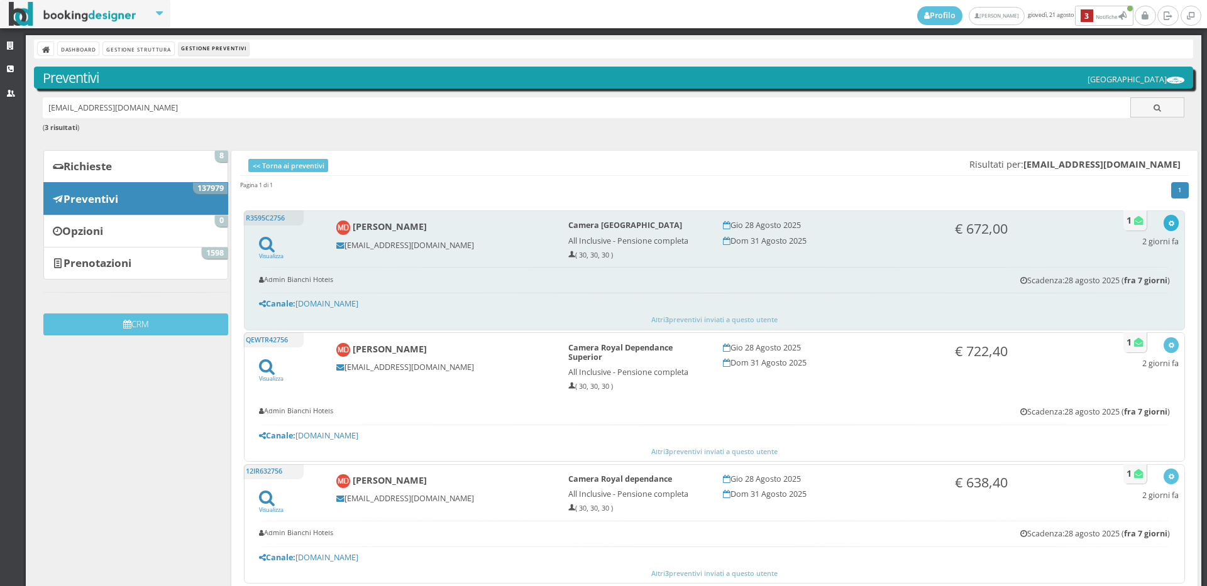
click at [1168, 219] on div "button" at bounding box center [1171, 223] width 7 height 10
click at [1102, 283] on link "Visualizza sul sito" at bounding box center [1129, 284] width 98 height 14
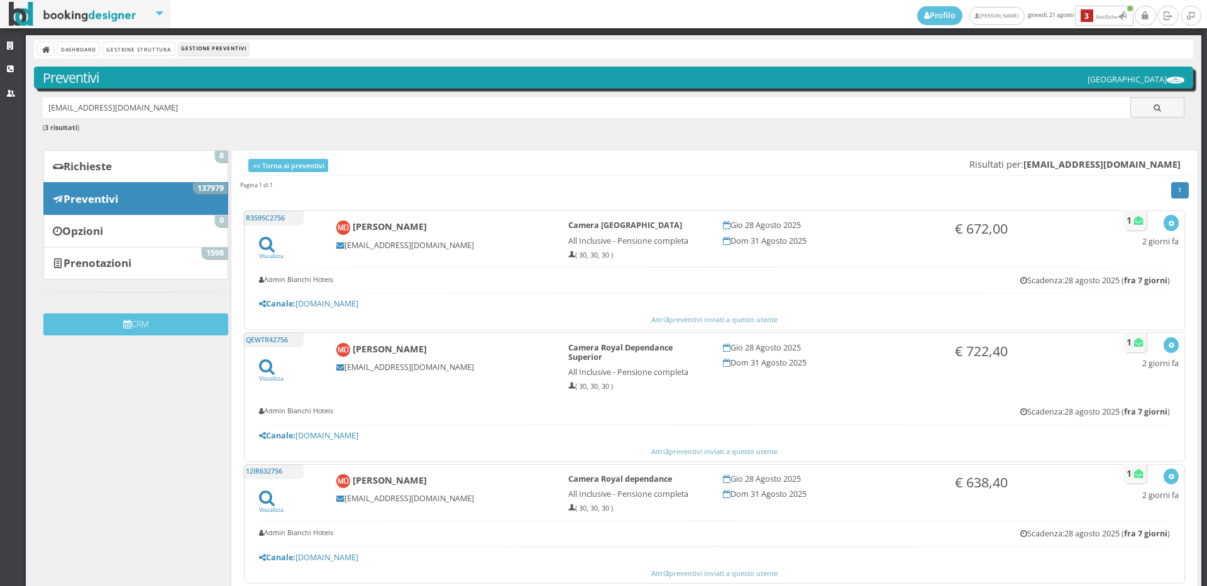
drag, startPoint x: 222, startPoint y: 106, endPoint x: 0, endPoint y: 121, distance: 222.4
click at [0, 121] on div "Strutture CRM Utenti Dashboard Gestione Struttura Gestione Preventivi Preventiv…" at bounding box center [603, 310] width 1207 height 551
paste input "[PERSON_NAME][EMAIL_ADDRESS][PERSON_NAME][DOMAIN_NAME]"
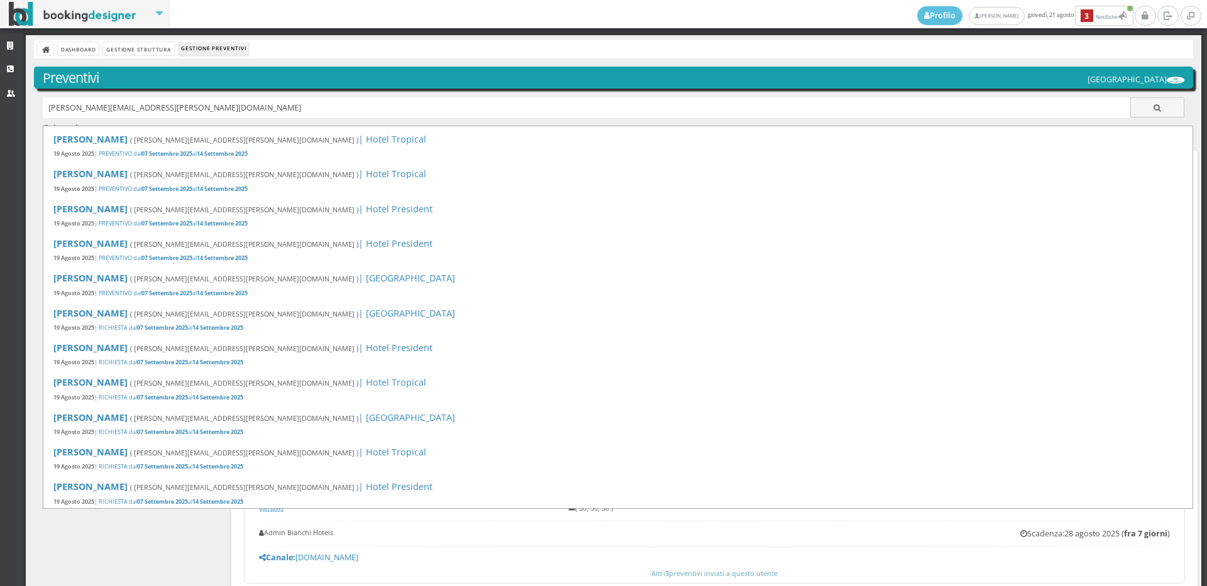
type input "[PERSON_NAME][EMAIL_ADDRESS][PERSON_NAME][DOMAIN_NAME]"
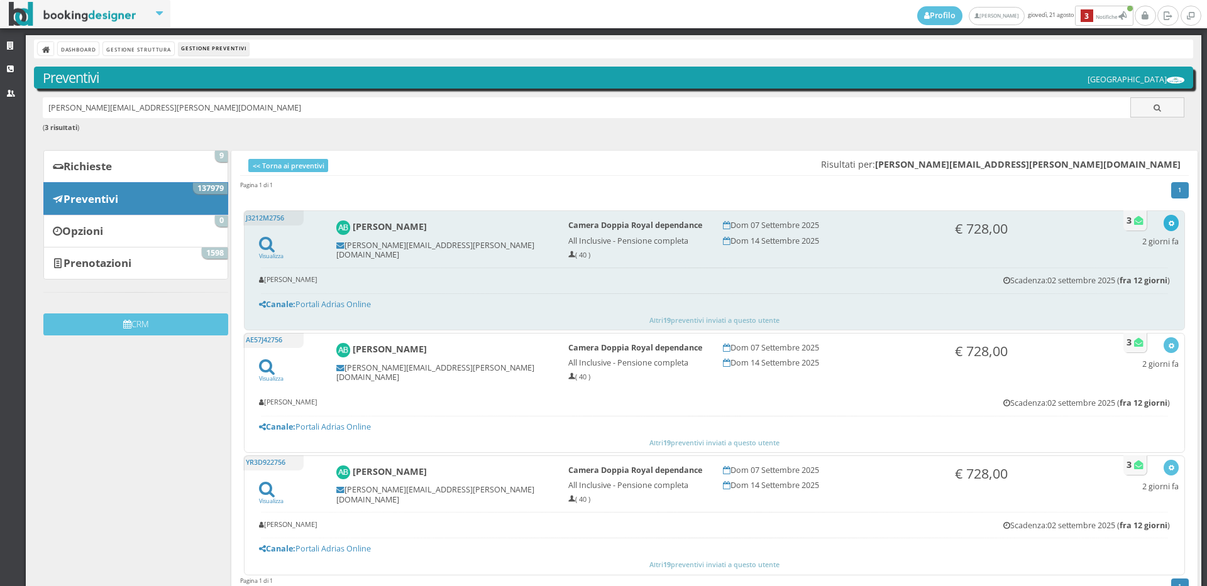
click at [1163, 222] on button "button" at bounding box center [1170, 223] width 14 height 16
click at [1135, 283] on link "Visualizza sul sito" at bounding box center [1129, 284] width 98 height 14
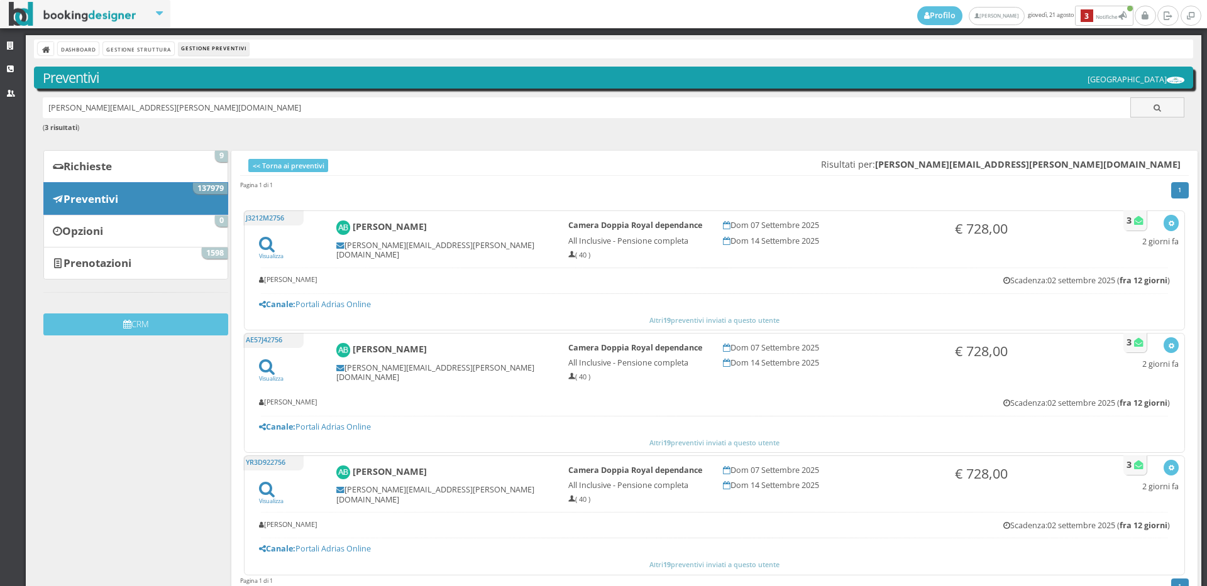
drag, startPoint x: 169, startPoint y: 117, endPoint x: 35, endPoint y: 114, distance: 134.5
click at [35, 114] on div "andrea.bellono@libero.it ( 3 risultati )" at bounding box center [613, 121] width 1159 height 49
paste input "[EMAIL_ADDRESS][DOMAIN_NAME]"
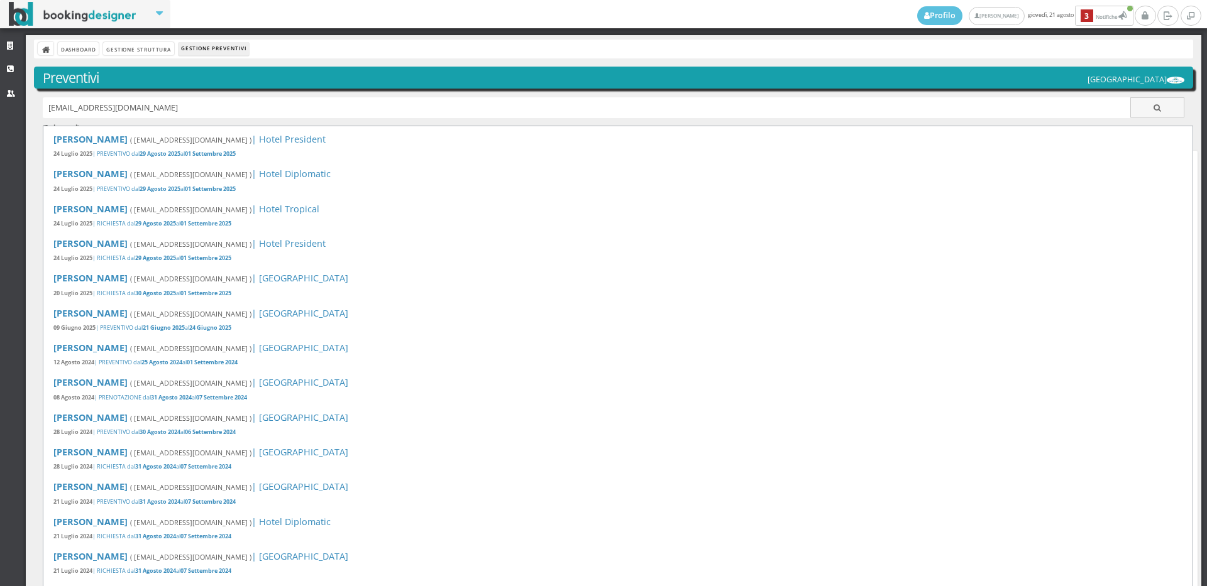
type input "[EMAIL_ADDRESS][DOMAIN_NAME]"
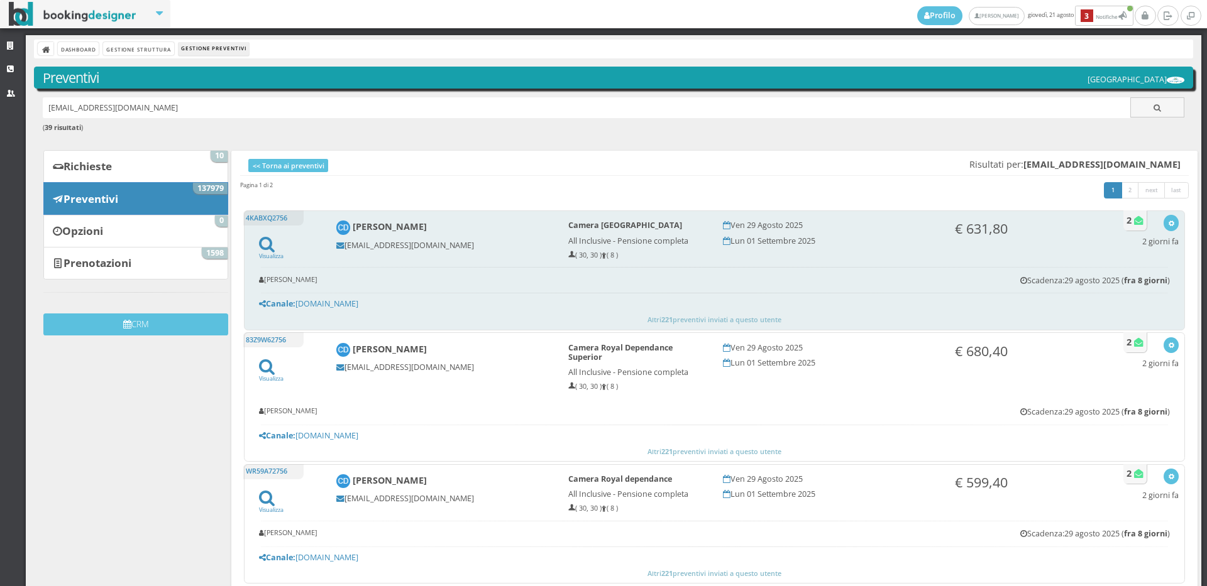
click at [1149, 217] on div "Visualizza Visualizza sul sito Invia email Elimina [DATE]" at bounding box center [1160, 233] width 36 height 37
click at [1163, 224] on button "button" at bounding box center [1170, 223] width 14 height 16
click at [1110, 286] on link "Visualizza sul sito" at bounding box center [1129, 284] width 98 height 14
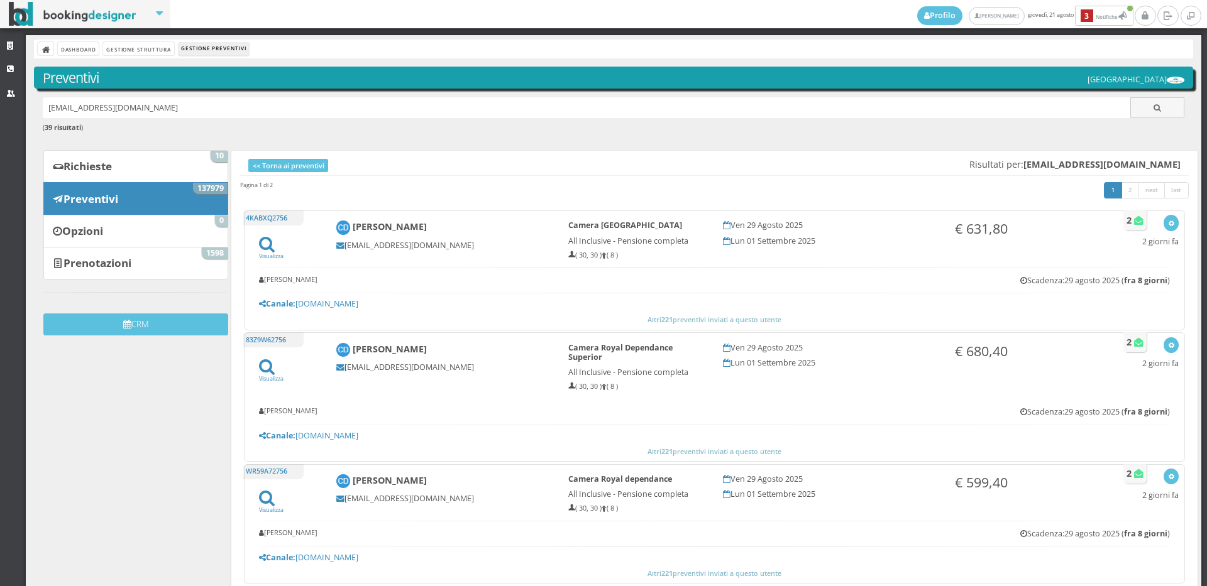
drag, startPoint x: 199, startPoint y: 113, endPoint x: 23, endPoint y: 114, distance: 176.6
click at [23, 114] on div "Strutture CRM Utenti Dashboard Gestione Struttura Gestione Preventivi Preventiv…" at bounding box center [603, 310] width 1207 height 551
paste input "autocretti@alice.it"
type input "autocretti@alice.it"
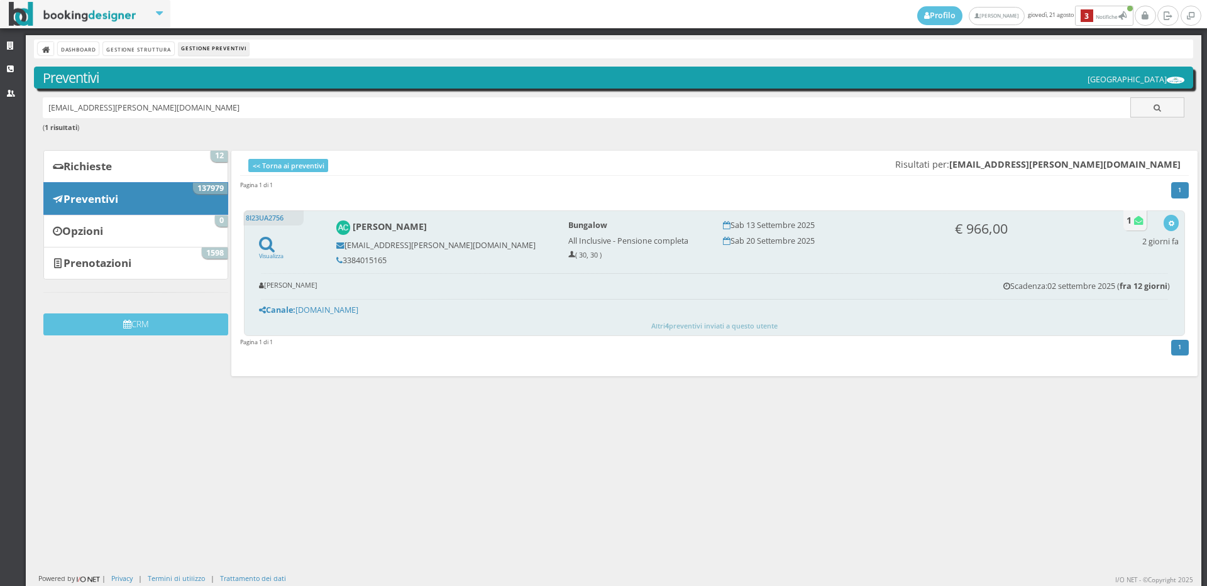
drag, startPoint x: 387, startPoint y: 260, endPoint x: 340, endPoint y: 260, distance: 46.5
click at [340, 260] on h5 "3384015165" at bounding box center [443, 260] width 215 height 9
copy h5 "3384015165"
click at [1163, 223] on button "button" at bounding box center [1170, 223] width 14 height 16
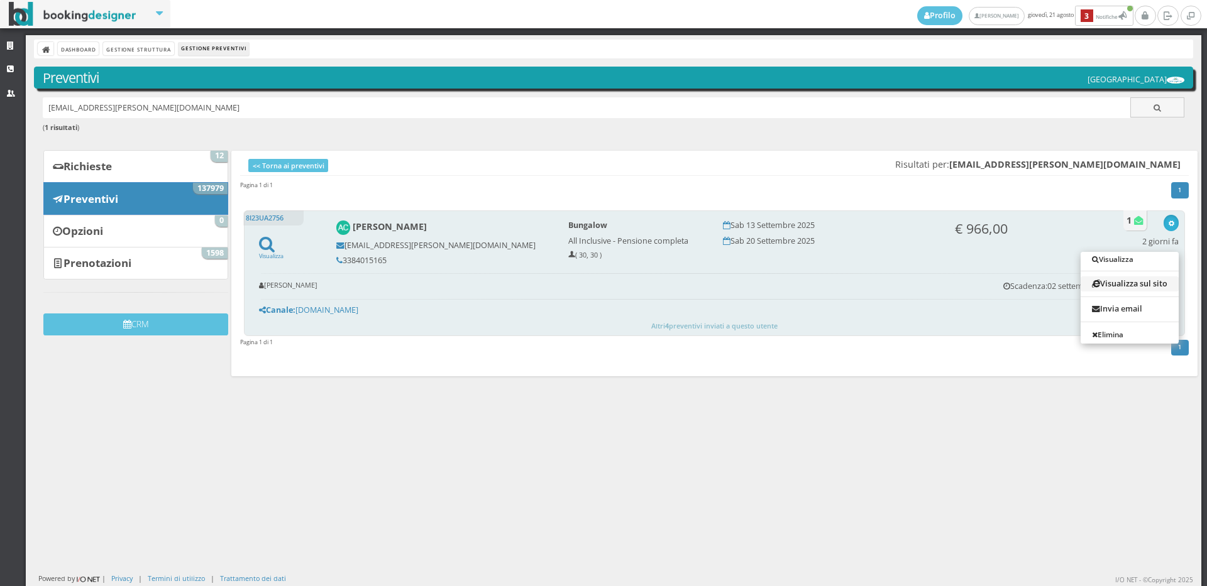
click at [1109, 283] on link "Visualizza sul sito" at bounding box center [1129, 284] width 98 height 14
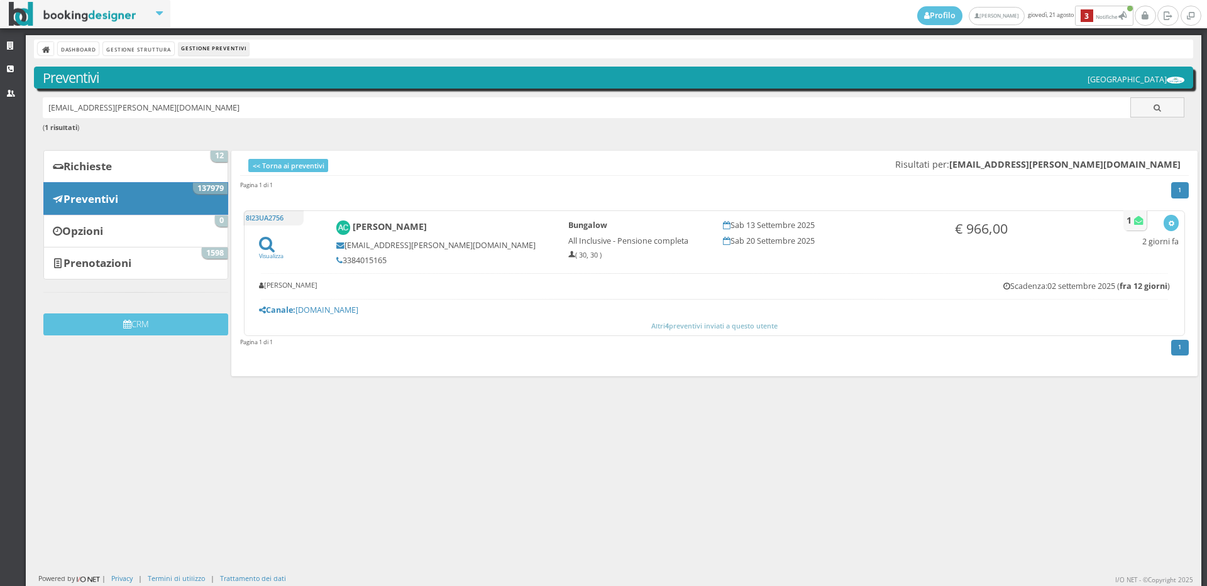
drag, startPoint x: 164, startPoint y: 101, endPoint x: 40, endPoint y: 111, distance: 124.9
click at [40, 111] on div "autocretti@alice.it ( 1 risultati )" at bounding box center [613, 121] width 1159 height 49
paste input "elena.aldea29@gmail.com"
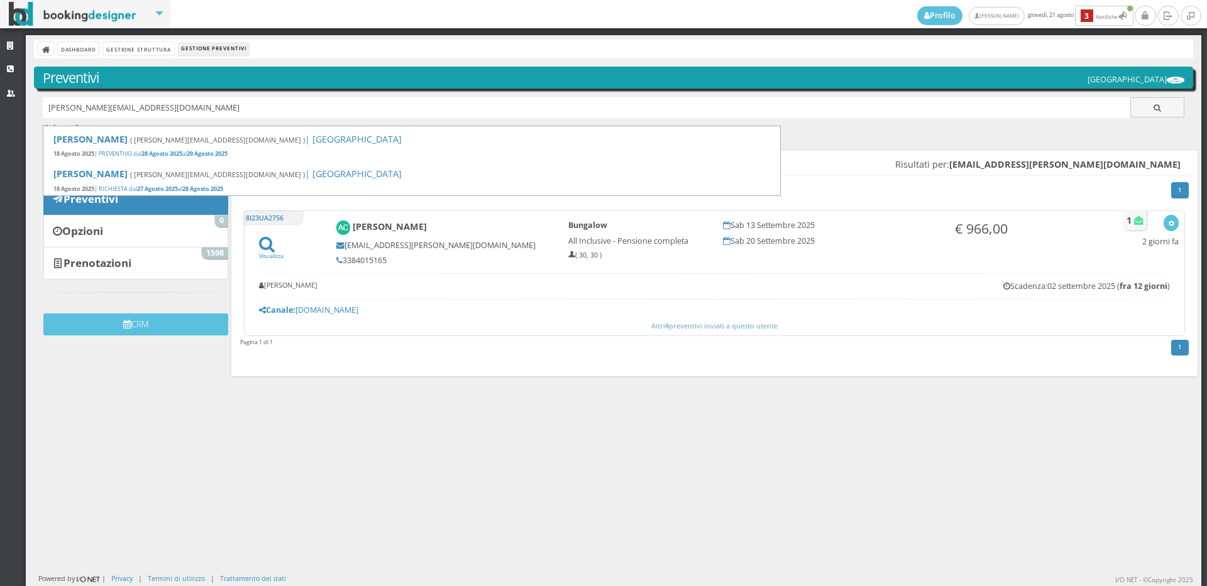
type input "elena.aldea29@gmail.com"
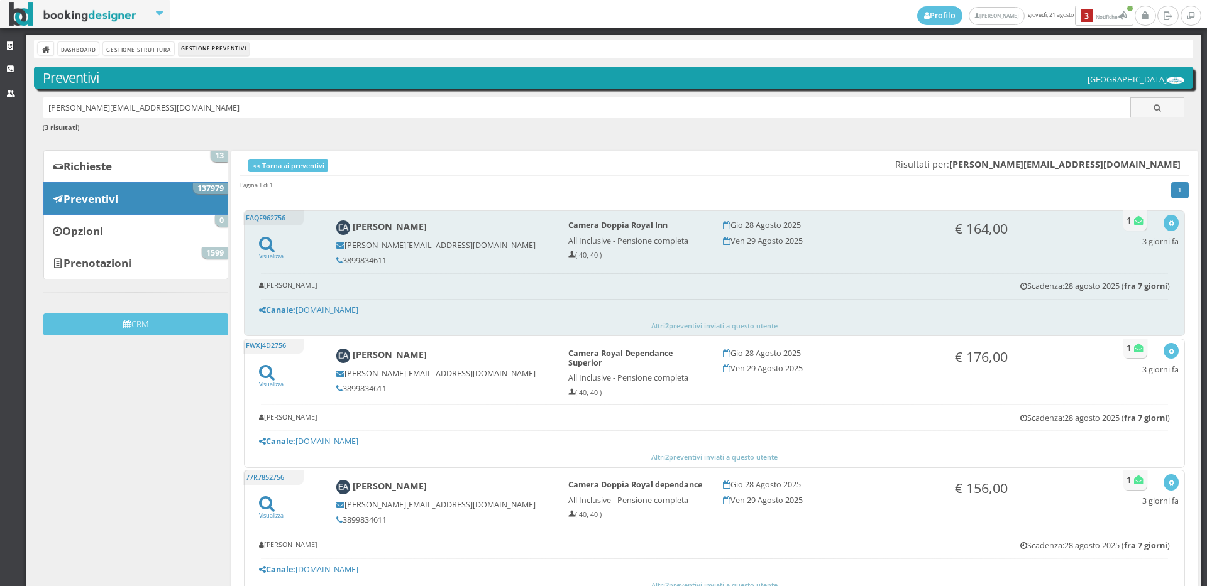
drag, startPoint x: 390, startPoint y: 261, endPoint x: 343, endPoint y: 258, distance: 46.7
click at [343, 258] on h5 "3899834611" at bounding box center [443, 260] width 215 height 9
copy h5 "3899834611"
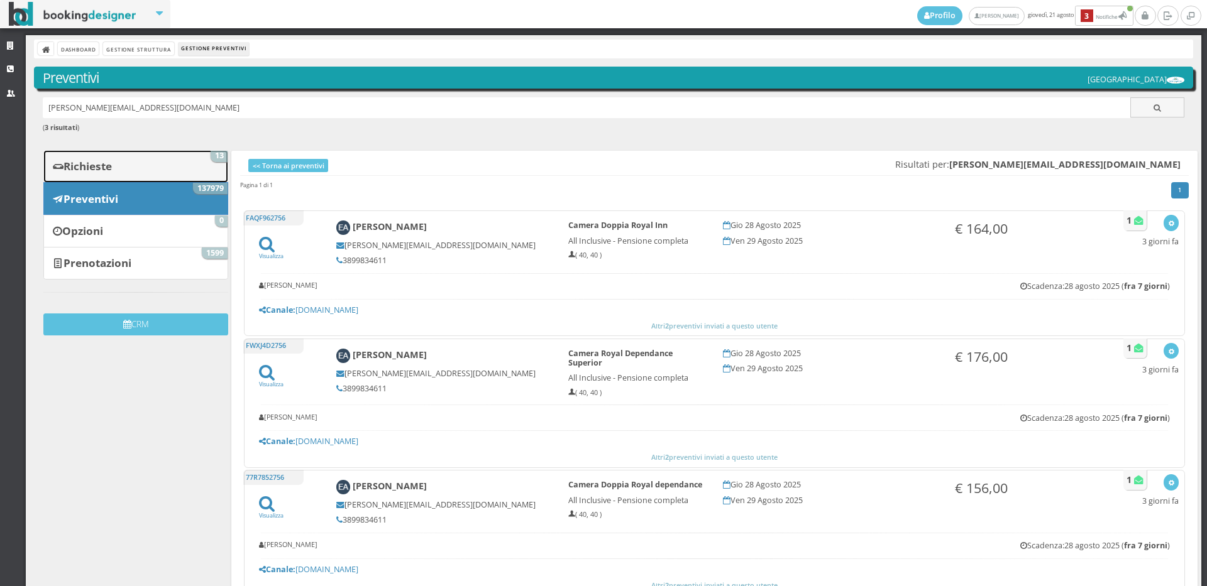
click at [206, 163] on link "Richieste 13" at bounding box center [135, 166] width 185 height 33
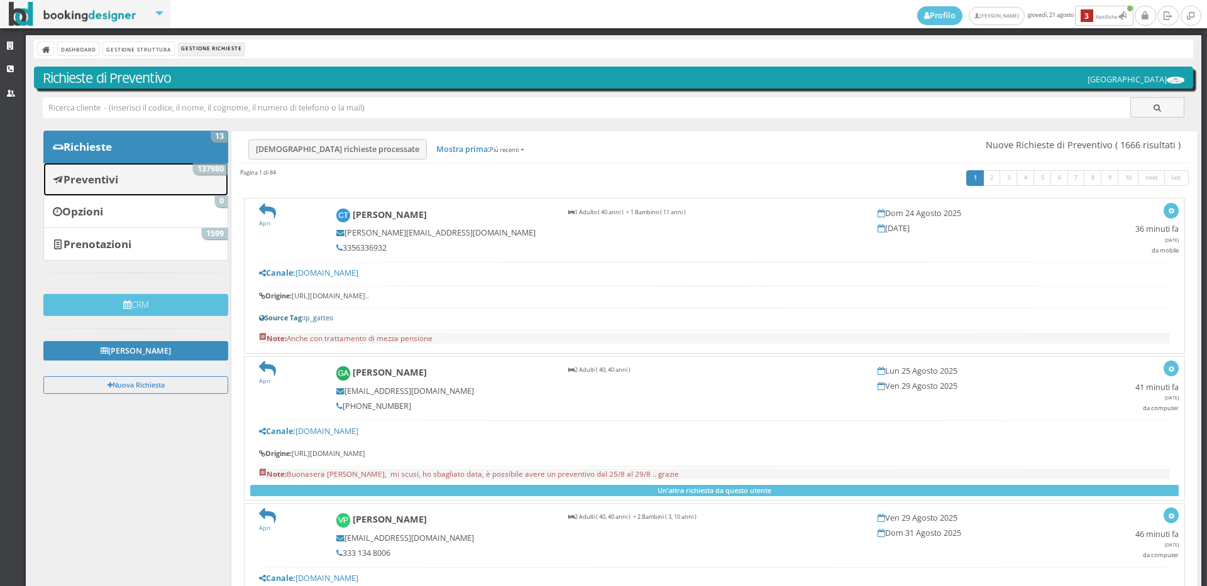
click at [143, 177] on link "Preventivi 137980" at bounding box center [135, 179] width 185 height 33
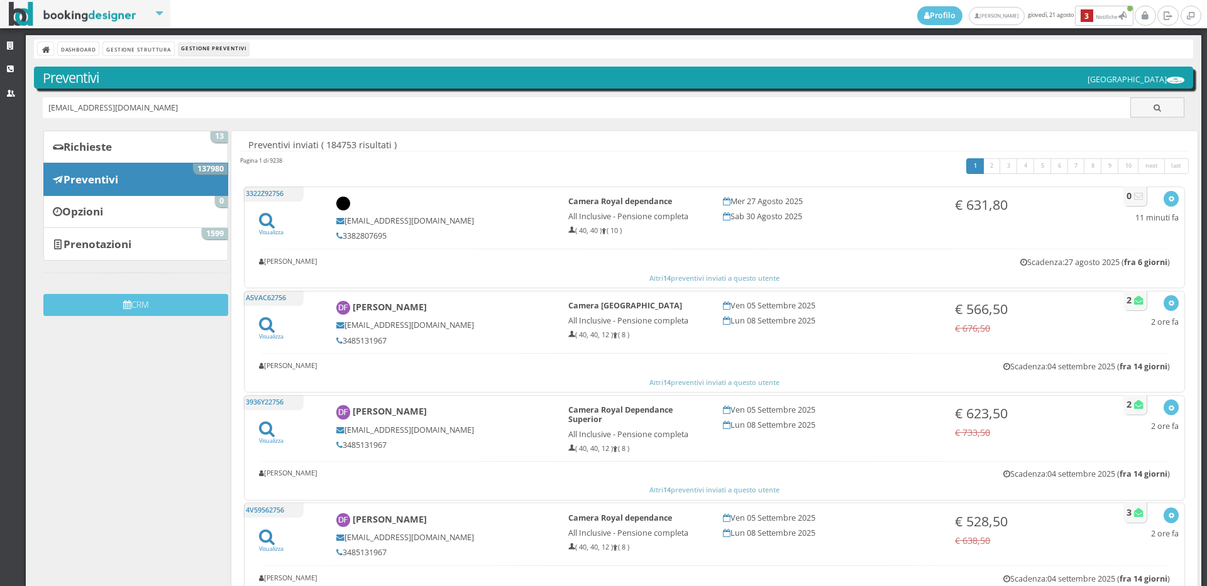
type input "[EMAIL_ADDRESS][DOMAIN_NAME]"
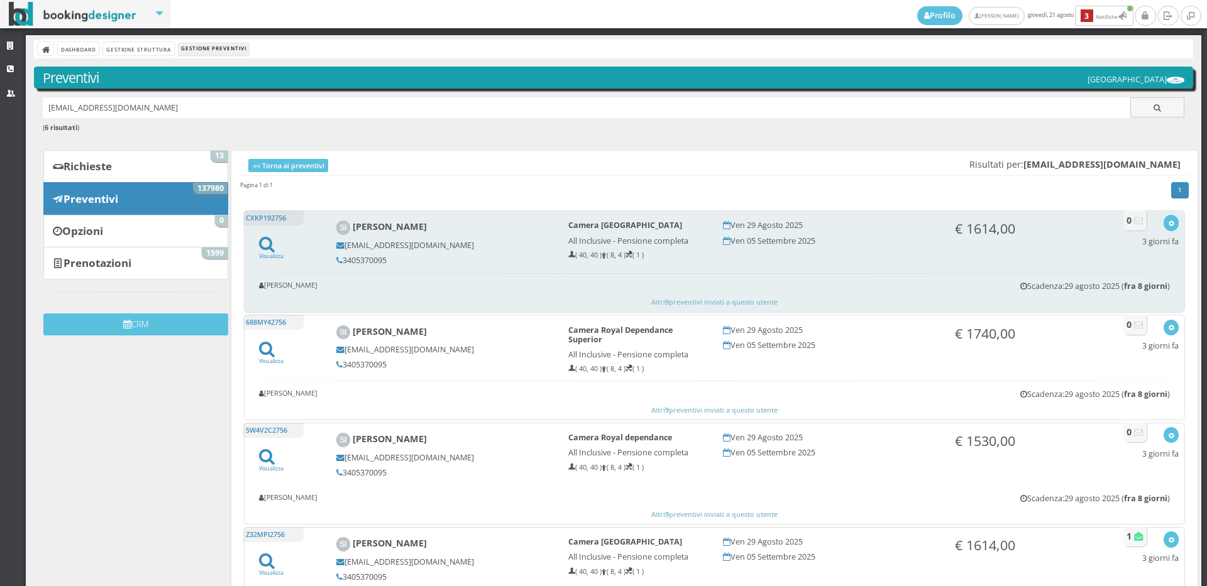
drag, startPoint x: 386, startPoint y: 261, endPoint x: 343, endPoint y: 265, distance: 42.9
click at [343, 265] on h5 "3405370095" at bounding box center [443, 260] width 215 height 9
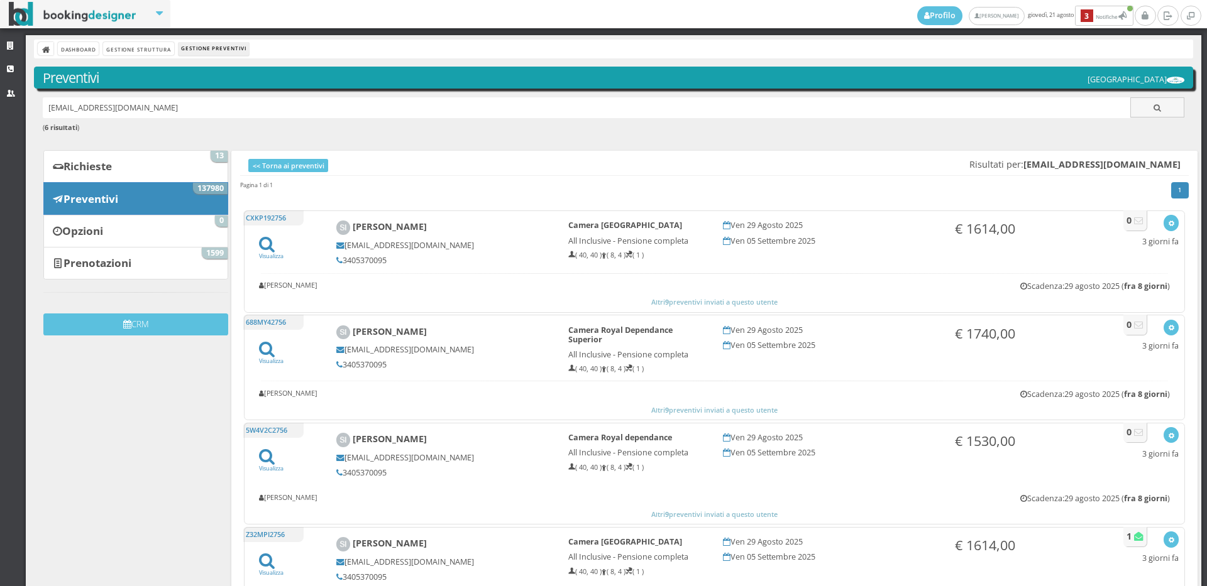
copy h5 "3405370095"
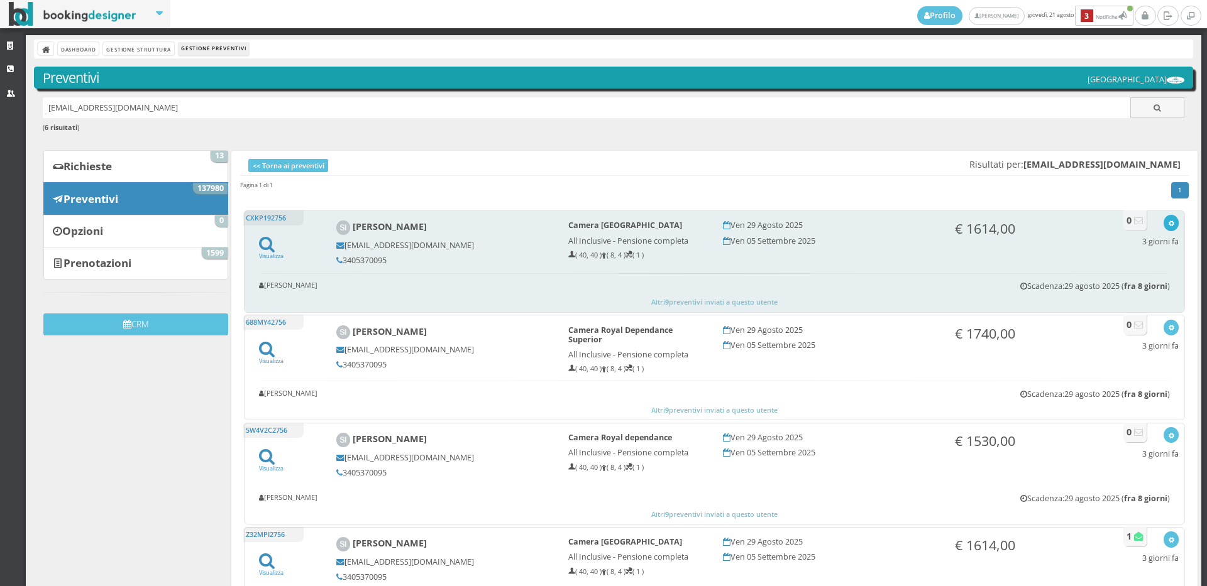
click at [1168, 222] on icon "button" at bounding box center [1171, 224] width 7 height 7
click at [1121, 284] on link "Visualizza sul sito" at bounding box center [1129, 284] width 98 height 14
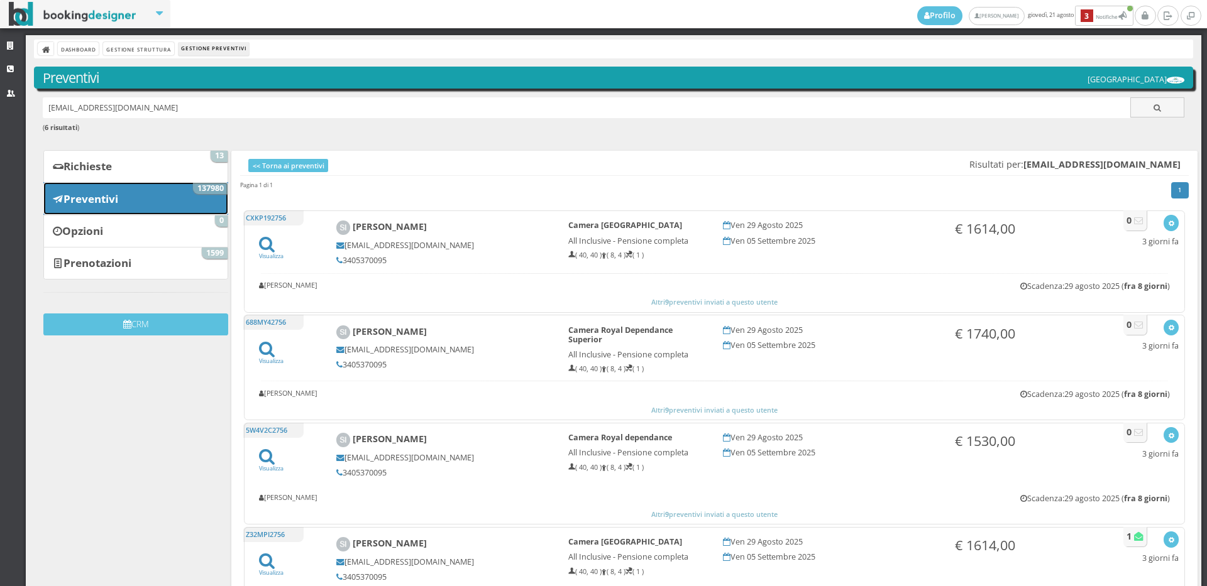
click at [216, 206] on link "Preventivi 137980" at bounding box center [135, 198] width 185 height 33
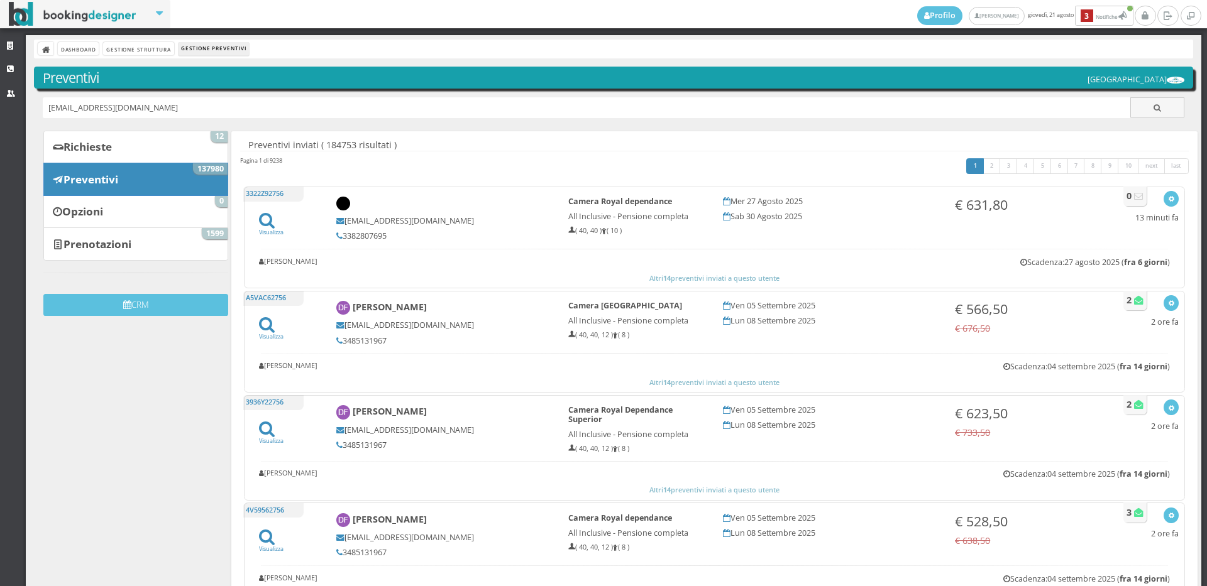
type input "[EMAIL_ADDRESS][DOMAIN_NAME]"
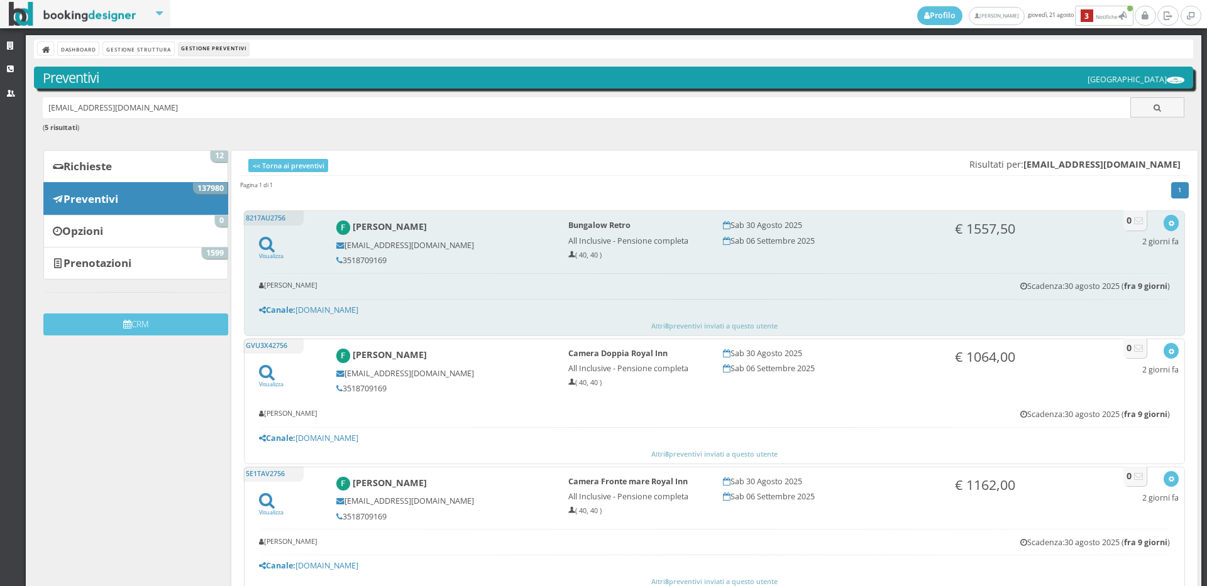
drag, startPoint x: 388, startPoint y: 261, endPoint x: 341, endPoint y: 260, distance: 47.1
click at [341, 260] on h5 "3518709169" at bounding box center [443, 260] width 215 height 9
copy h5 "3518709169"
